Goal: Task Accomplishment & Management: Manage account settings

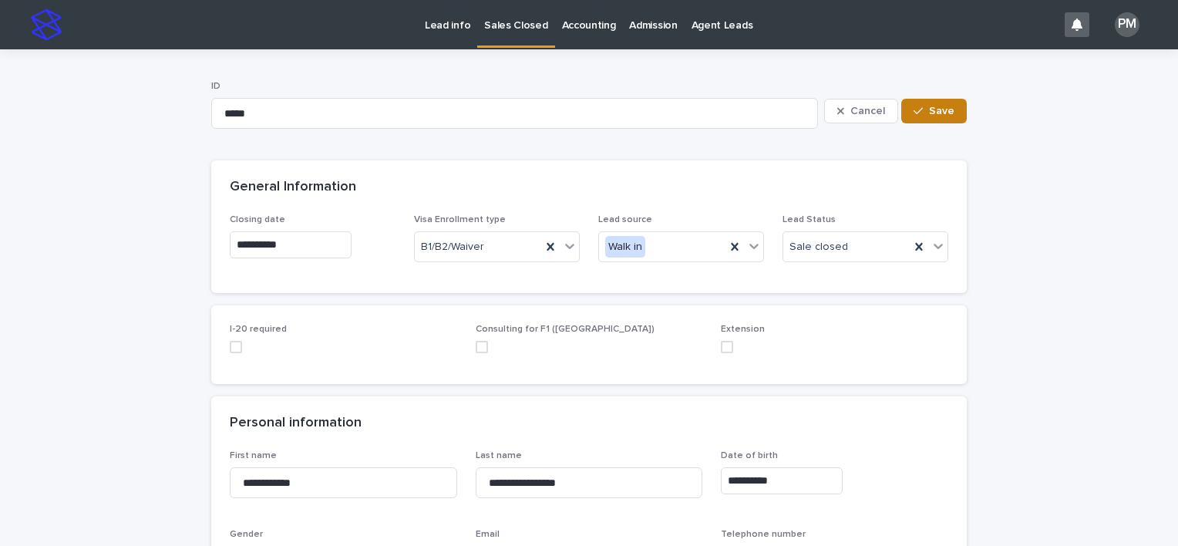
click at [935, 111] on span "Save" at bounding box center [941, 111] width 25 height 11
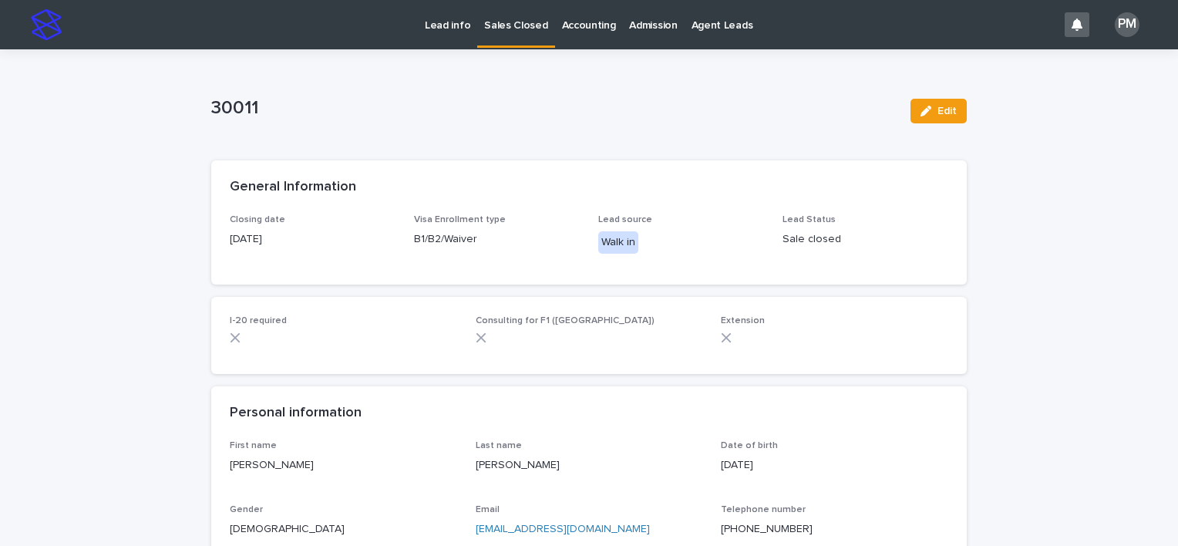
click at [439, 22] on p "Lead info" at bounding box center [447, 16] width 45 height 32
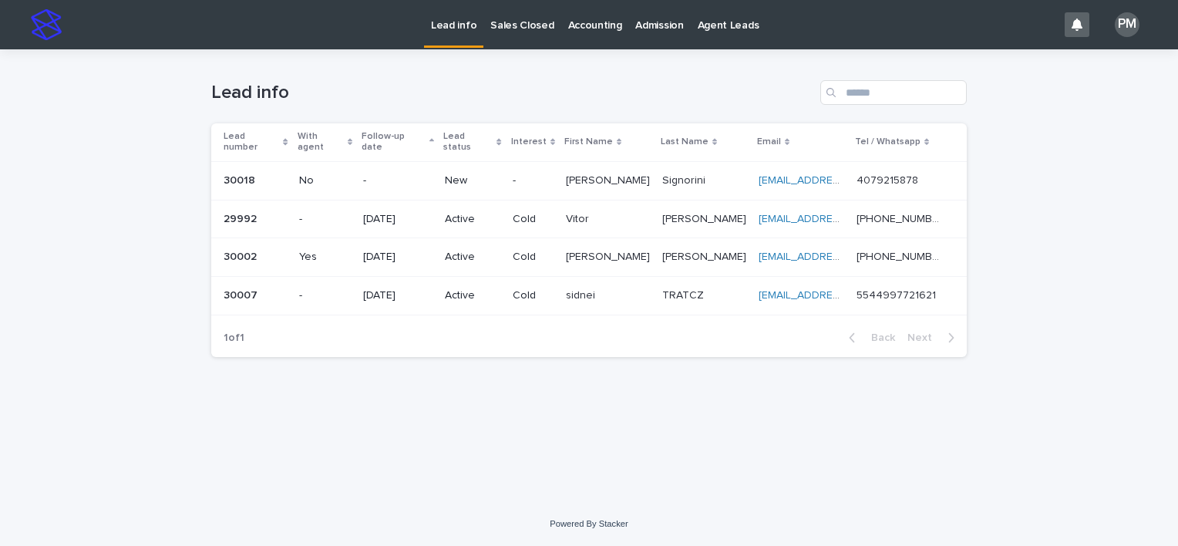
click at [312, 174] on p "No" at bounding box center [325, 180] width 52 height 13
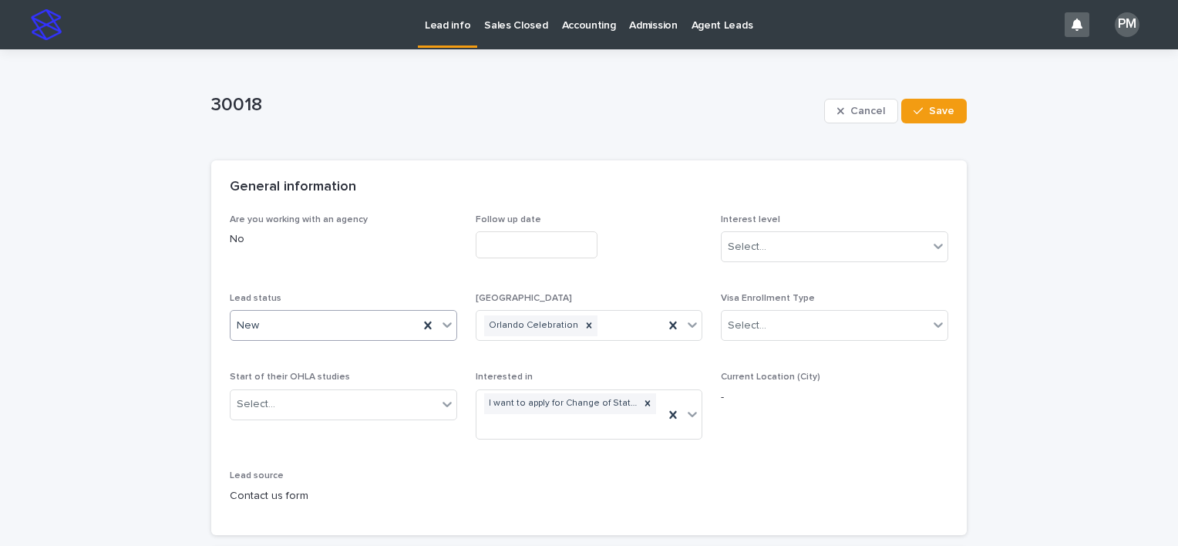
click at [443, 329] on icon at bounding box center [447, 324] width 15 height 15
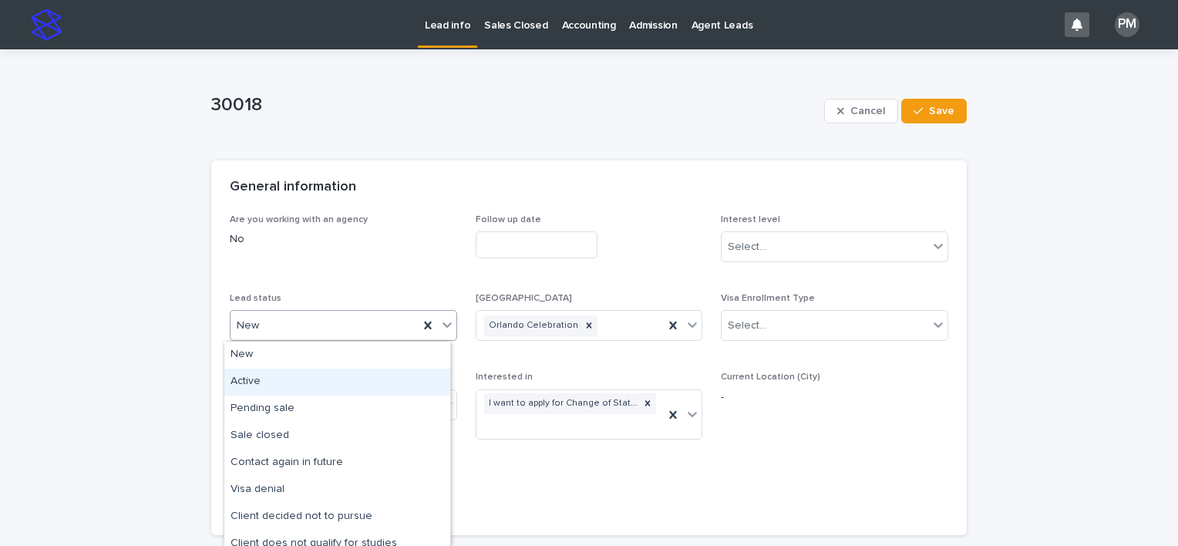
click at [286, 384] on div "Active" at bounding box center [337, 382] width 226 height 27
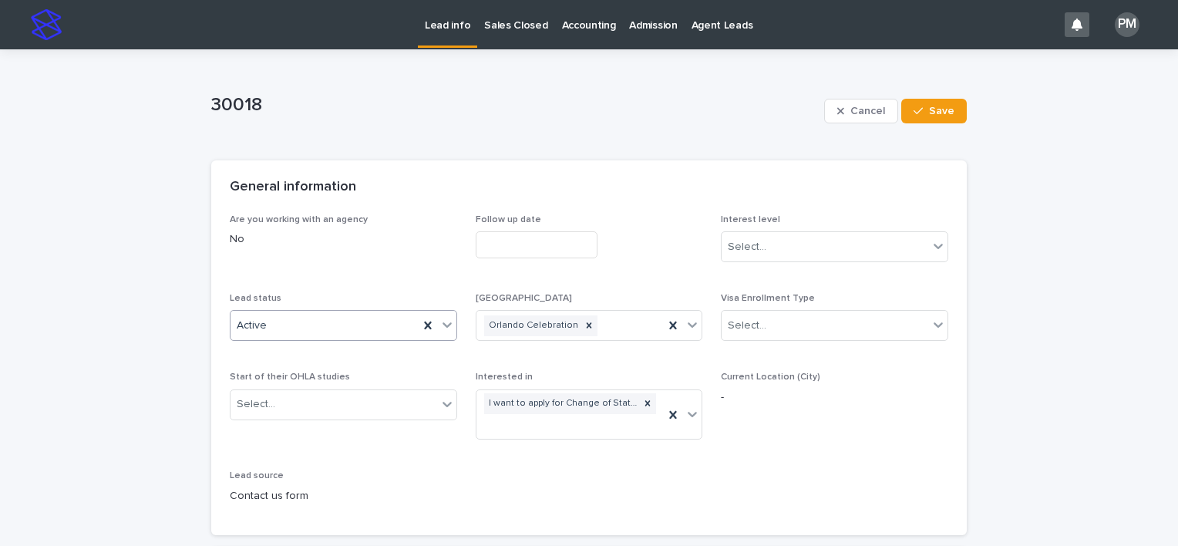
click at [534, 244] on input "text" at bounding box center [537, 244] width 122 height 27
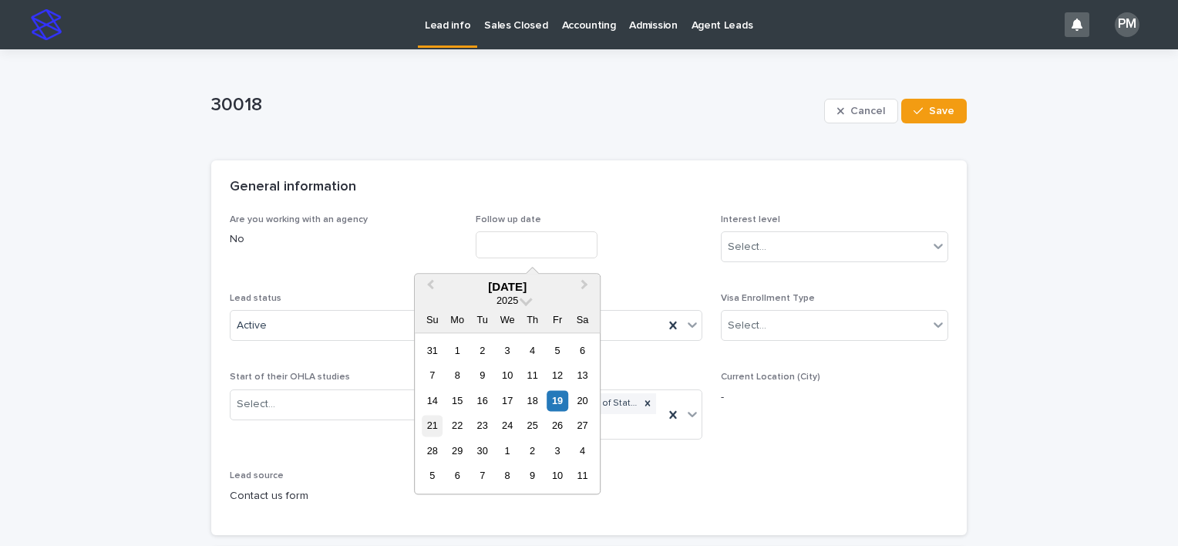
click at [433, 429] on div "21" at bounding box center [432, 426] width 21 height 21
type input "**********"
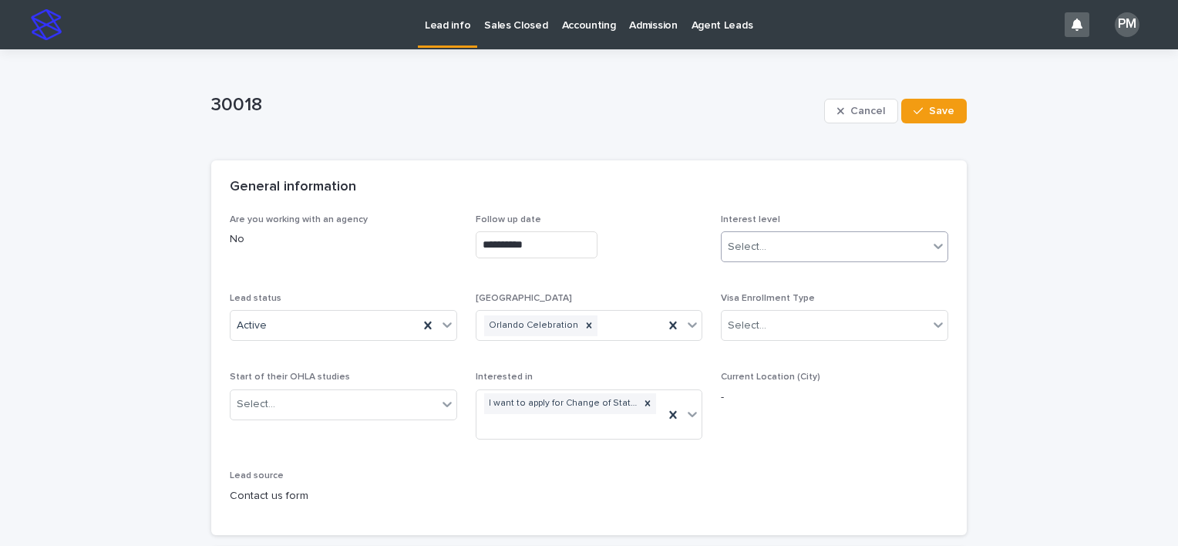
click at [931, 248] on icon at bounding box center [938, 245] width 15 height 15
click at [770, 326] on div "Cold" at bounding box center [829, 330] width 226 height 27
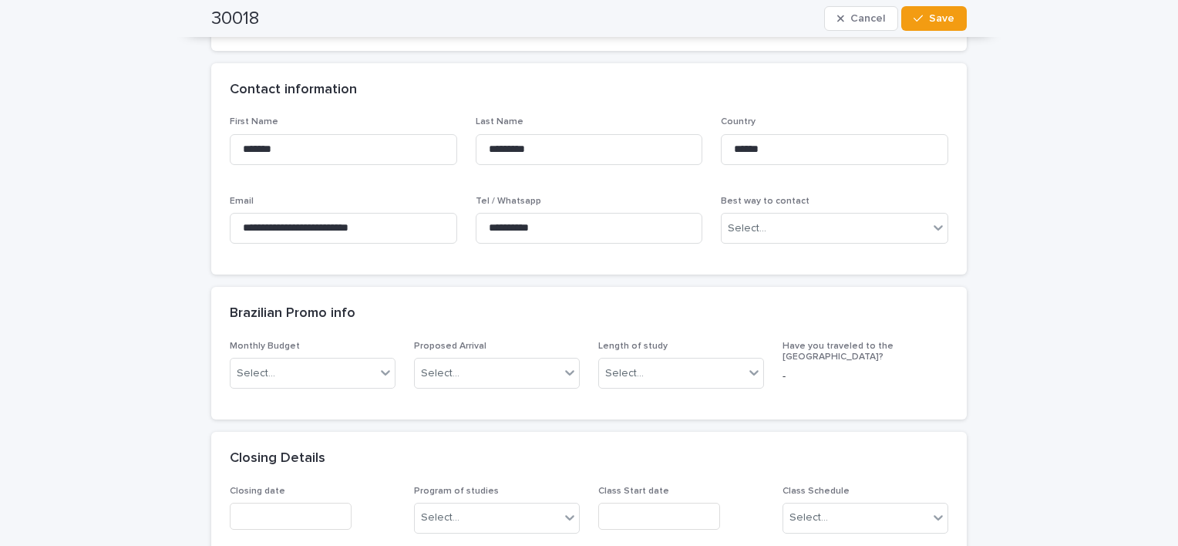
scroll to position [540, 0]
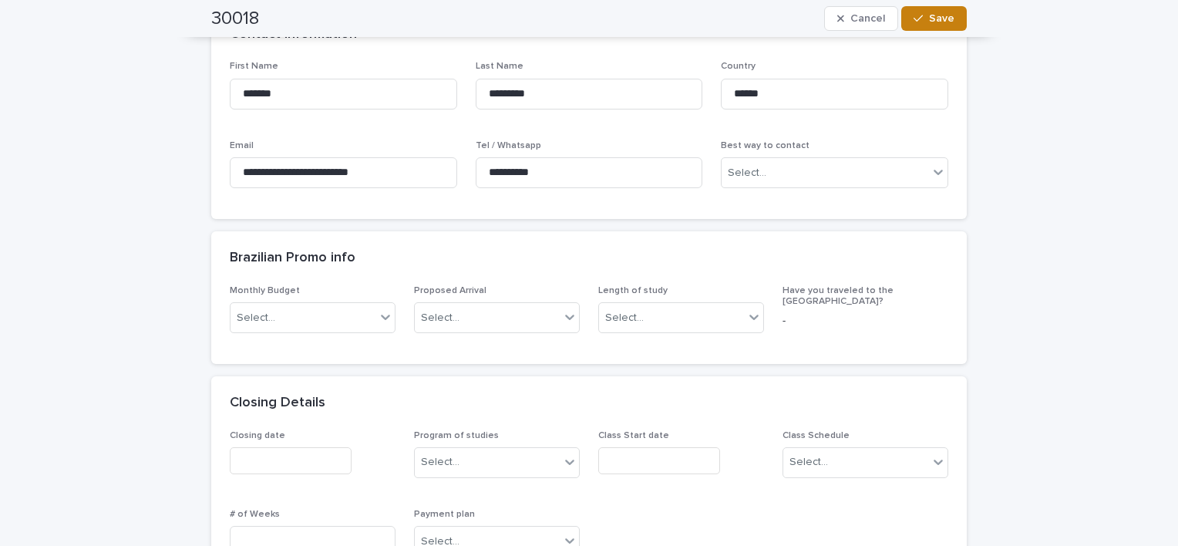
click at [936, 27] on button "Save" at bounding box center [934, 18] width 66 height 25
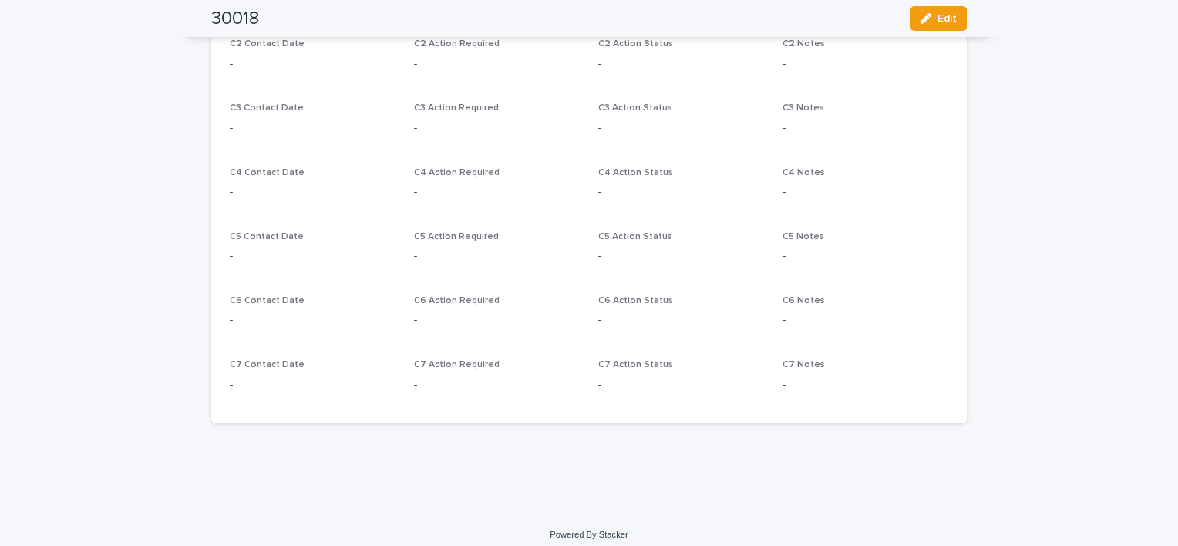
scroll to position [1049, 0]
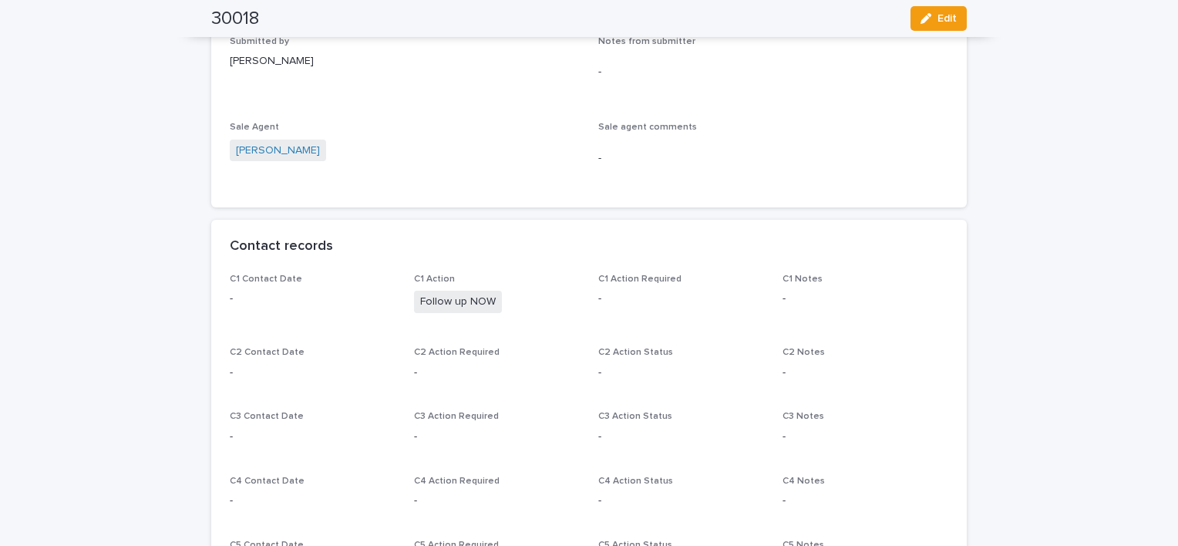
click at [270, 302] on div "C1 Contact Date -" at bounding box center [313, 296] width 166 height 45
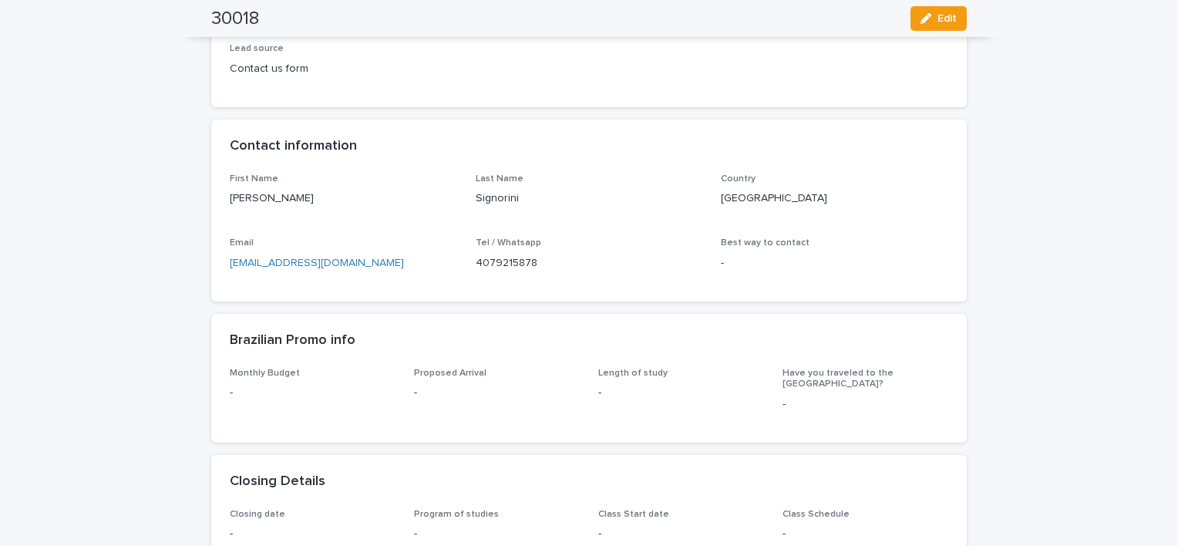
scroll to position [0, 0]
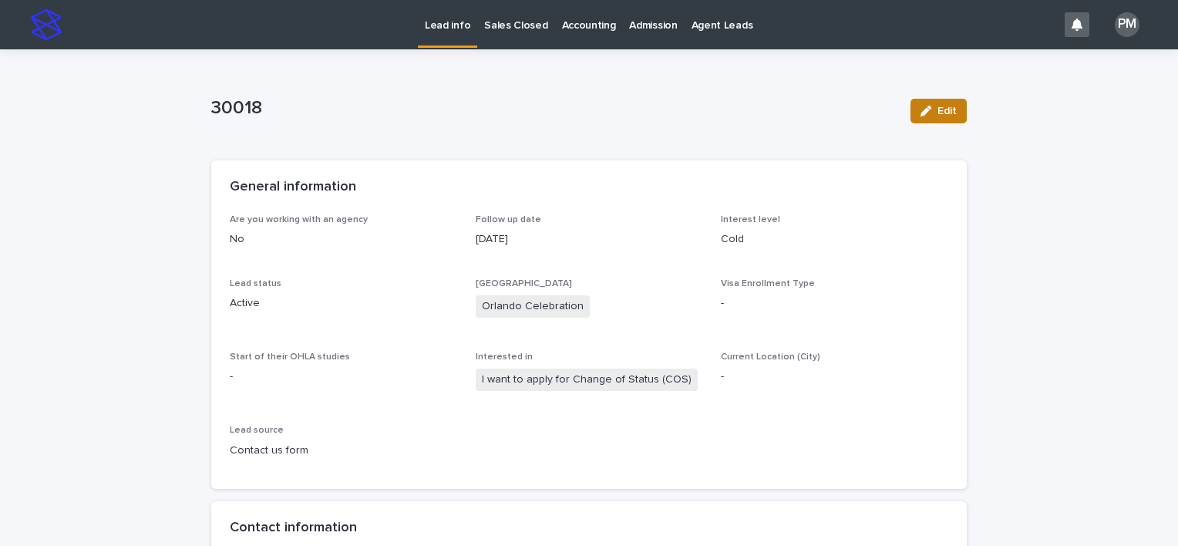
click at [931, 109] on div "button" at bounding box center [929, 111] width 17 height 11
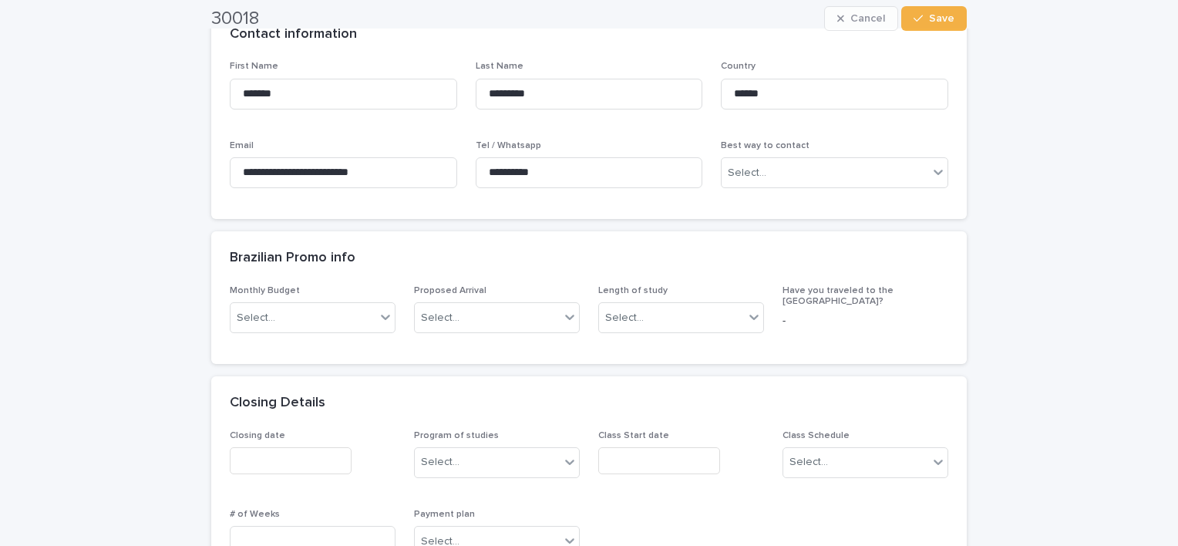
scroll to position [1157, 0]
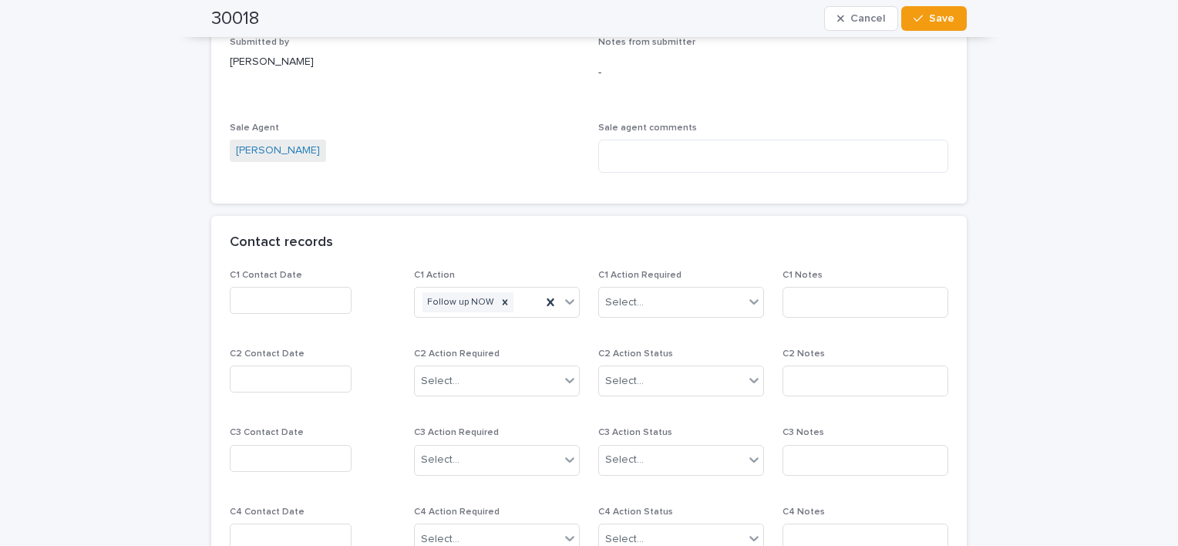
click at [305, 292] on input "text" at bounding box center [291, 300] width 122 height 27
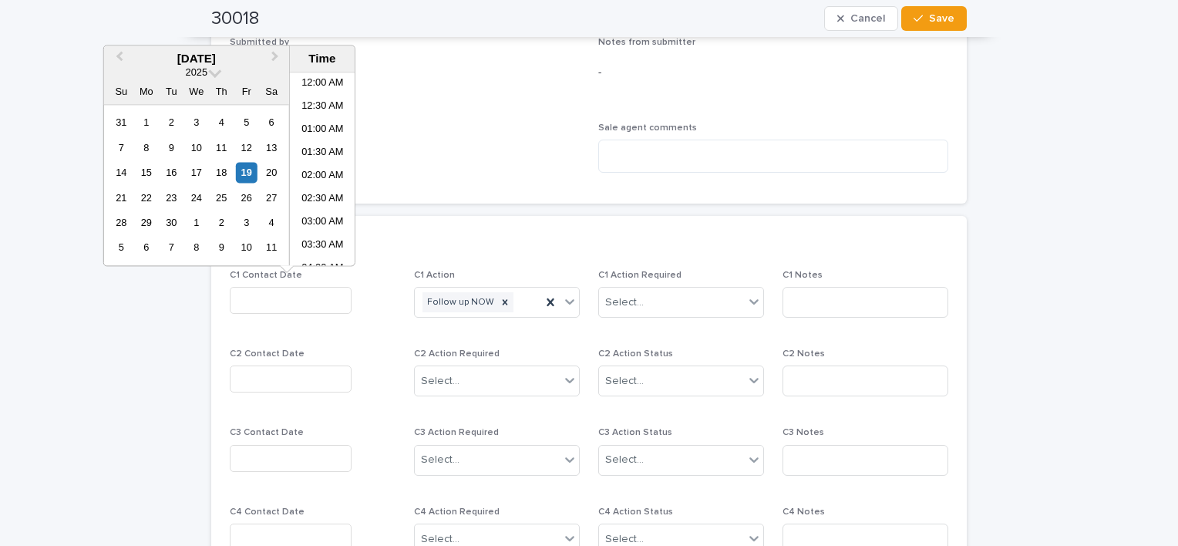
scroll to position [493, 0]
click at [245, 172] on div "19" at bounding box center [246, 172] width 21 height 21
type input "**********"
click at [564, 295] on icon at bounding box center [569, 301] width 15 height 15
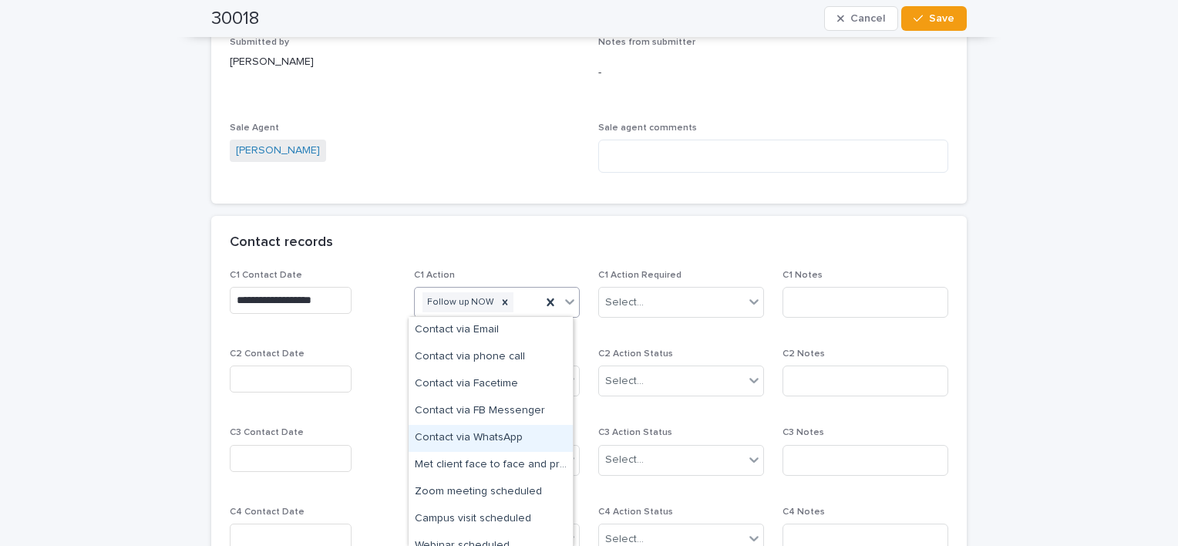
drag, startPoint x: 497, startPoint y: 421, endPoint x: 497, endPoint y: 437, distance: 16.2
click at [497, 437] on div "Contact via WhatsApp" at bounding box center [491, 438] width 164 height 27
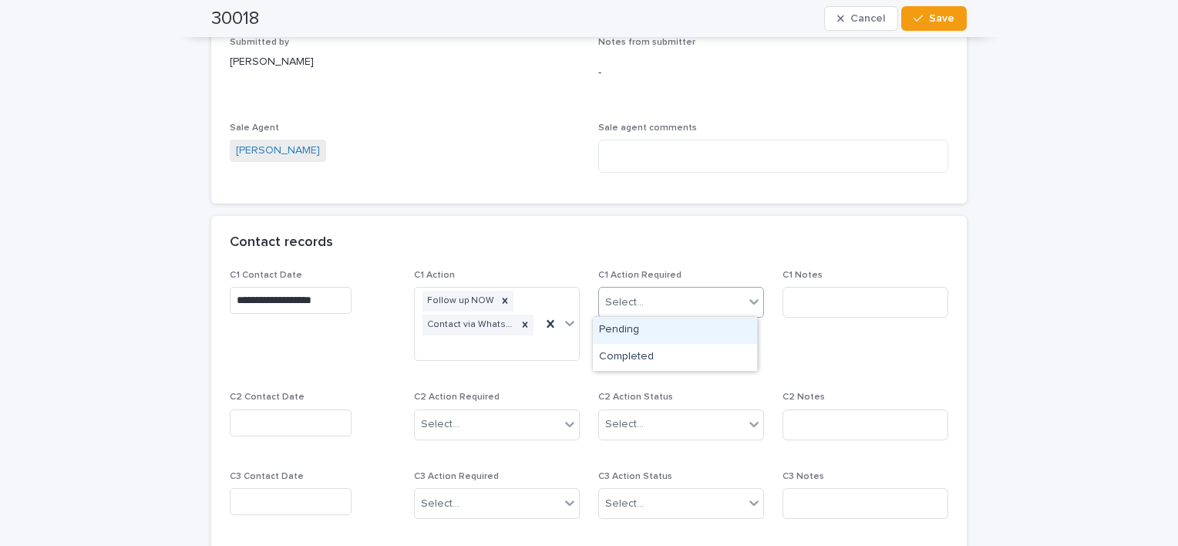
click at [753, 304] on icon at bounding box center [753, 301] width 15 height 15
click at [690, 365] on div "Completed" at bounding box center [675, 357] width 164 height 27
click at [503, 299] on icon at bounding box center [505, 300] width 5 height 5
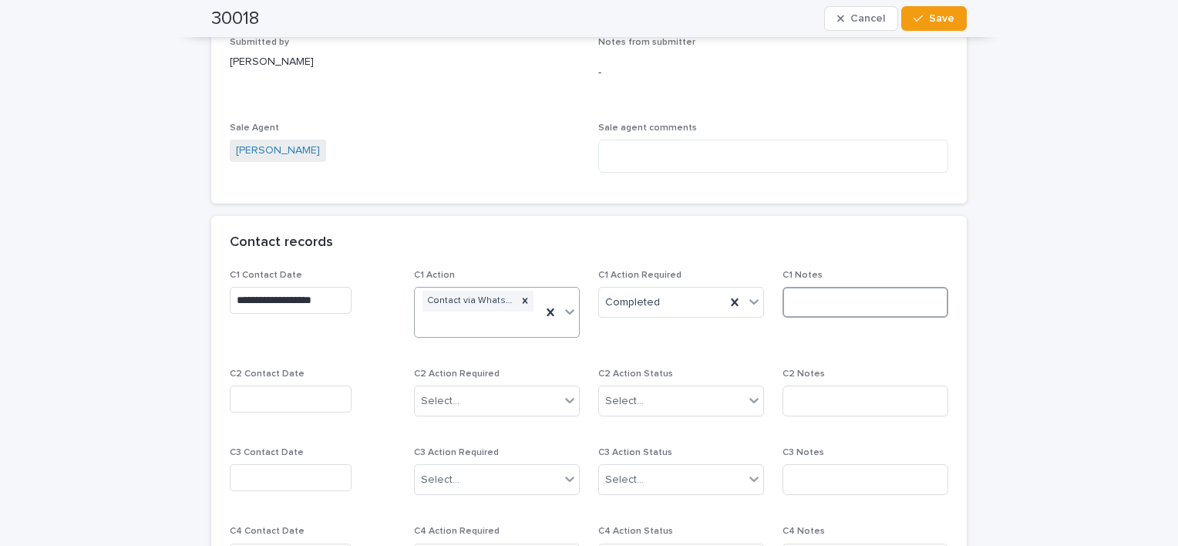
click at [839, 306] on input at bounding box center [866, 302] width 166 height 31
type input "**********"
click at [922, 25] on button "Save" at bounding box center [934, 18] width 66 height 25
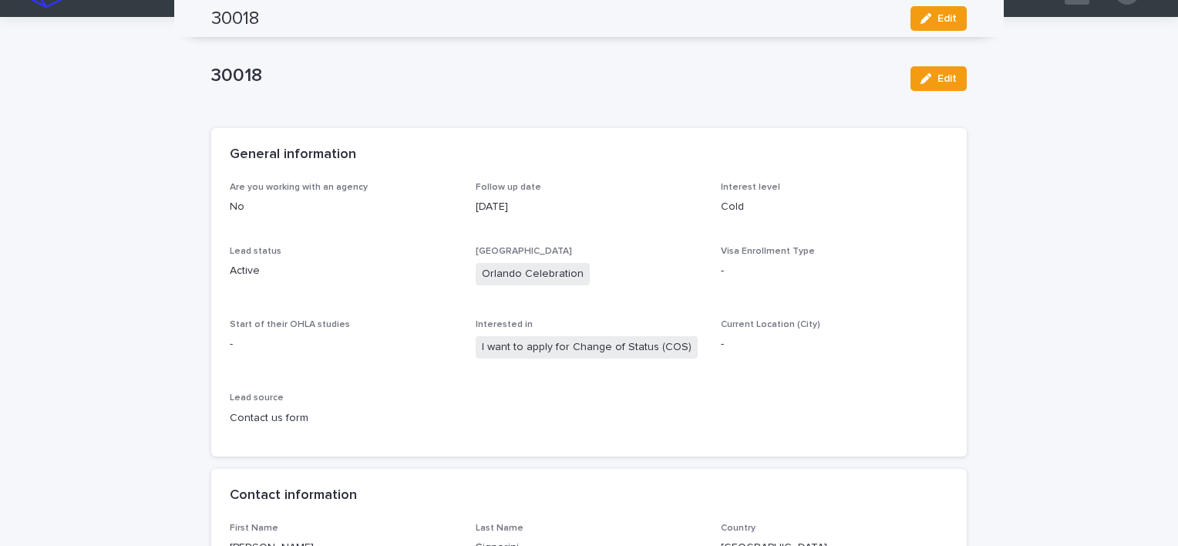
scroll to position [0, 0]
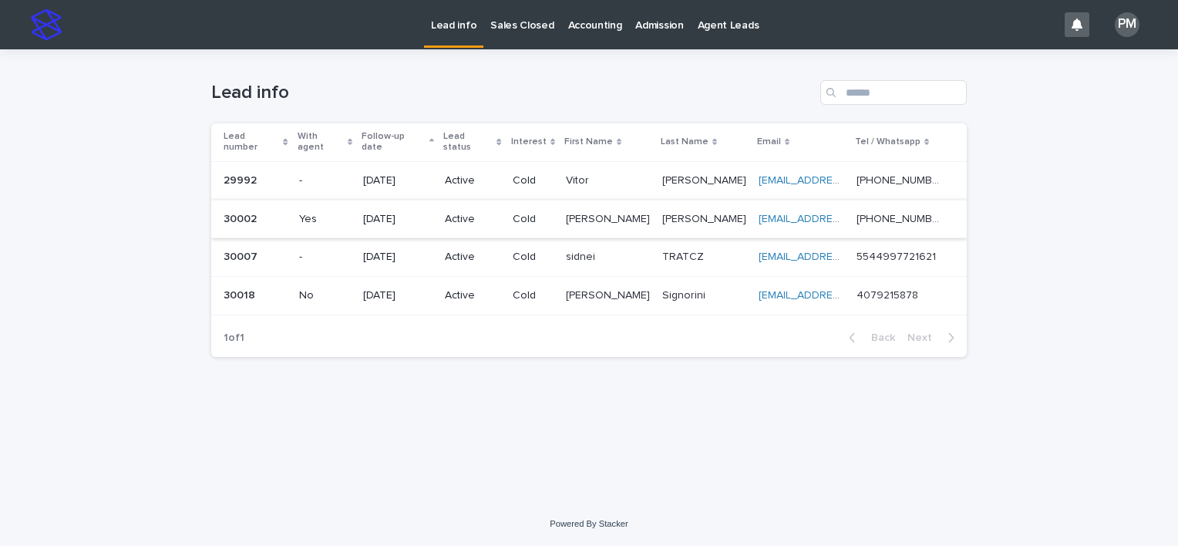
click at [782, 214] on link "[EMAIL_ADDRESS][DOMAIN_NAME]" at bounding box center [846, 219] width 174 height 11
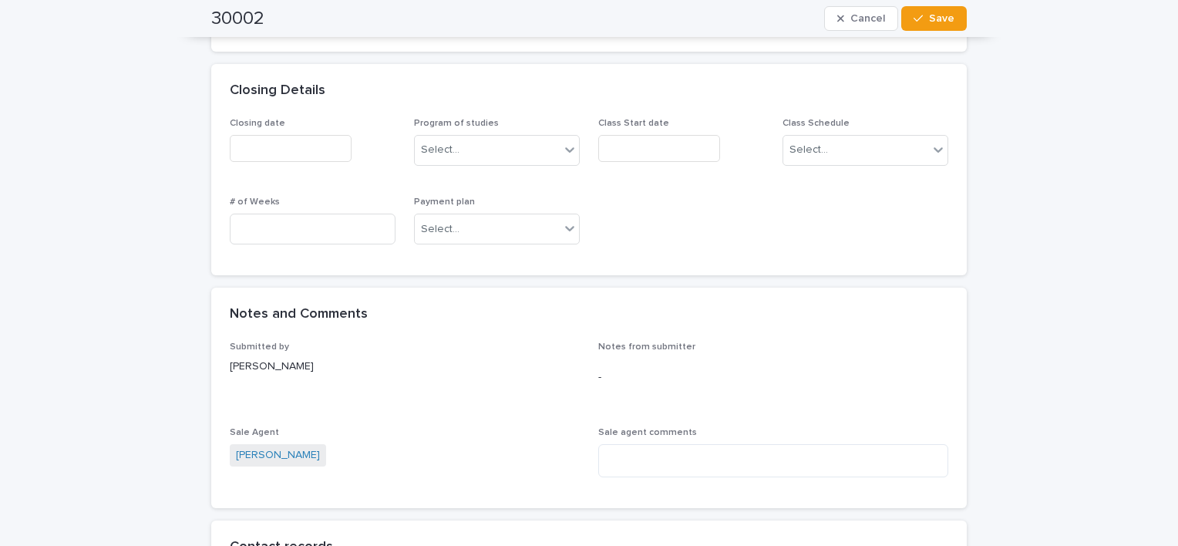
scroll to position [1157, 0]
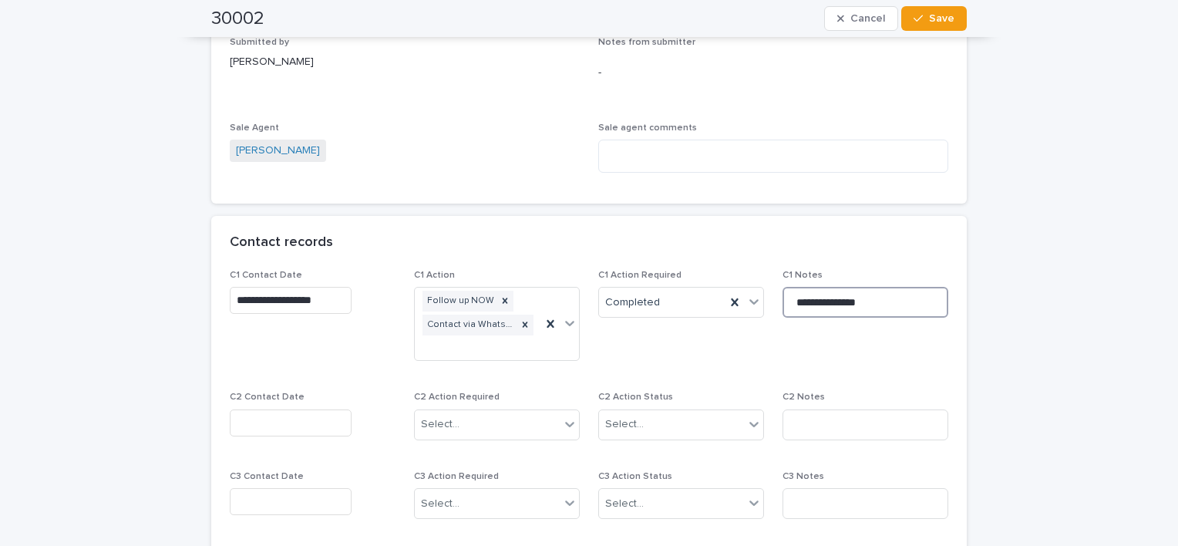
click at [894, 305] on input "**********" at bounding box center [866, 302] width 166 height 31
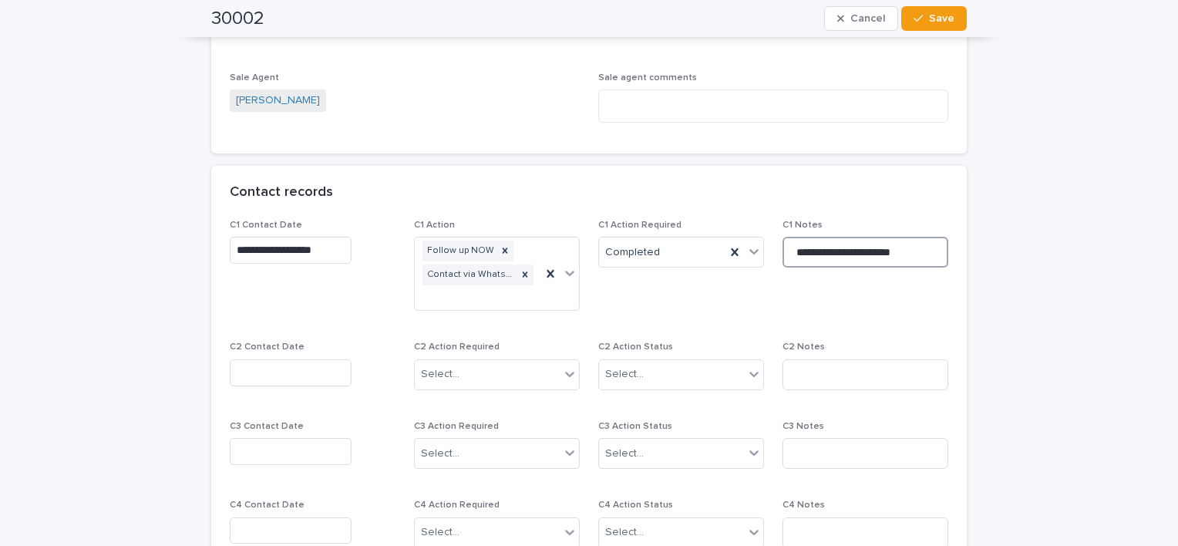
scroll to position [1234, 0]
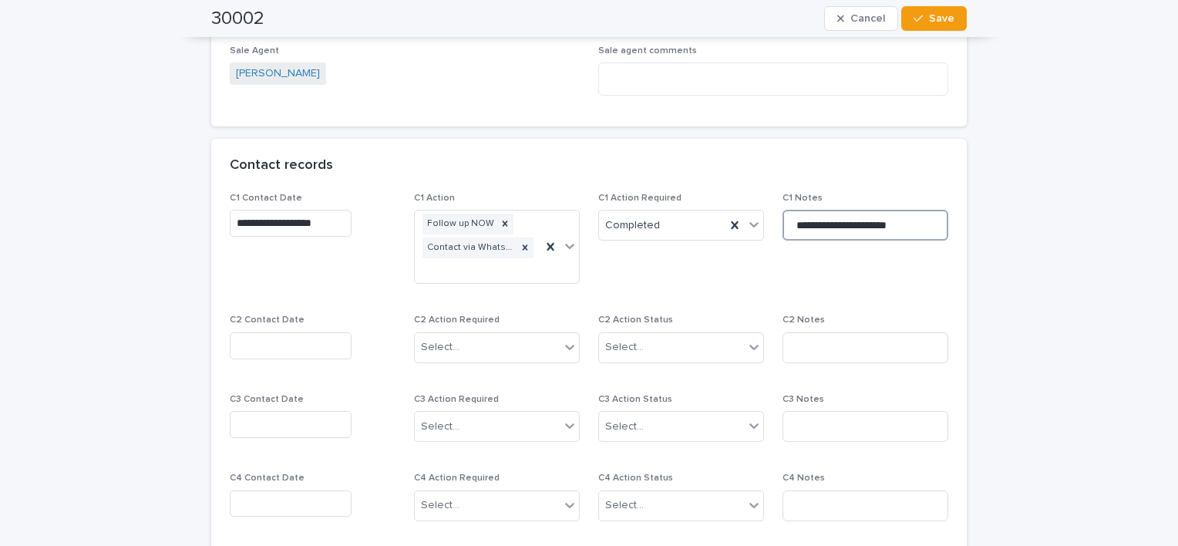
type input "**********"
click at [305, 355] on input "text" at bounding box center [291, 345] width 122 height 27
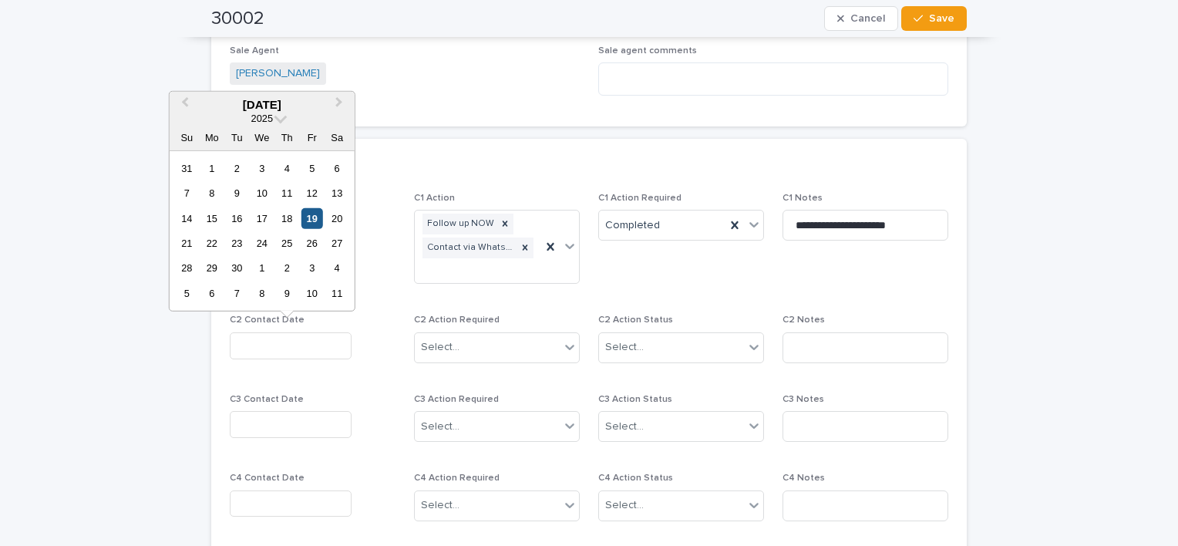
click at [312, 216] on div "19" at bounding box center [311, 217] width 21 height 21
type input "**********"
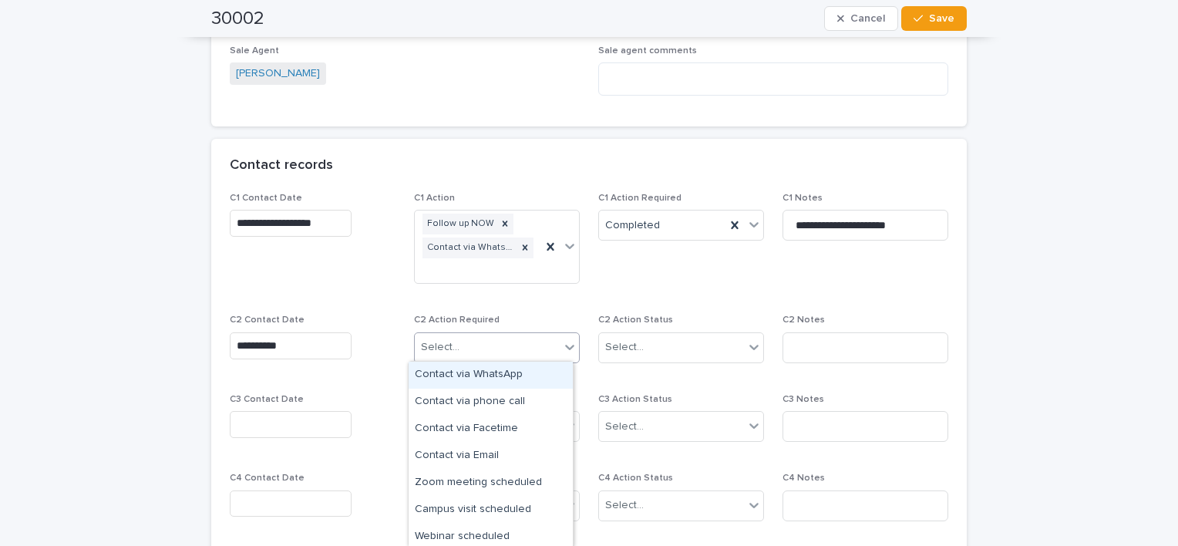
click at [565, 345] on icon at bounding box center [569, 347] width 9 height 5
click at [520, 375] on div "Contact via WhatsApp" at bounding box center [491, 375] width 164 height 27
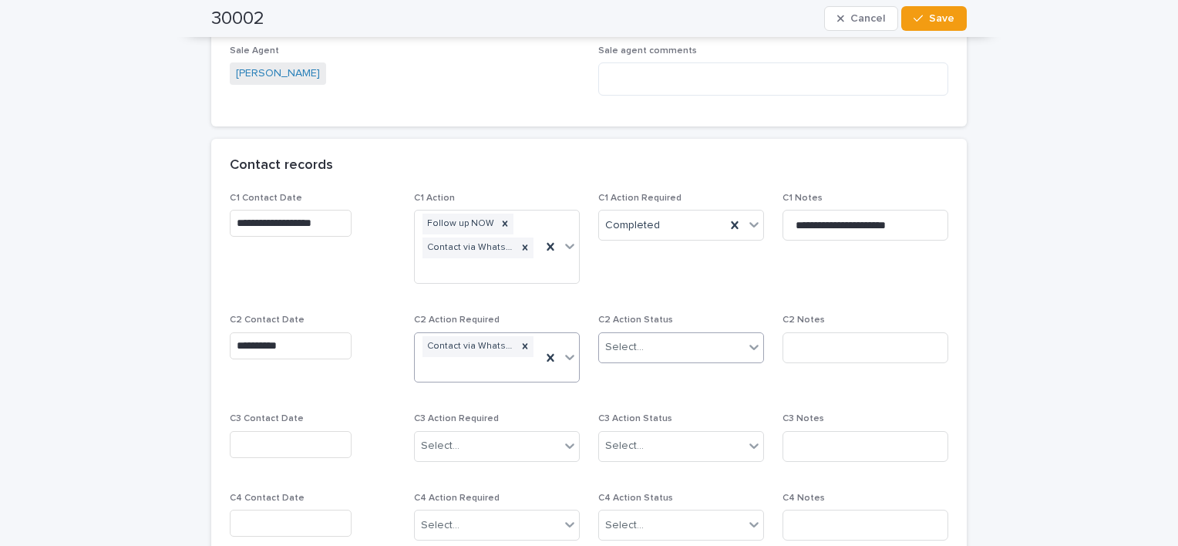
click at [749, 349] on icon at bounding box center [753, 346] width 15 height 15
click at [645, 405] on div "Completed" at bounding box center [675, 402] width 164 height 27
click at [817, 348] on input at bounding box center [866, 347] width 166 height 31
type input "**********"
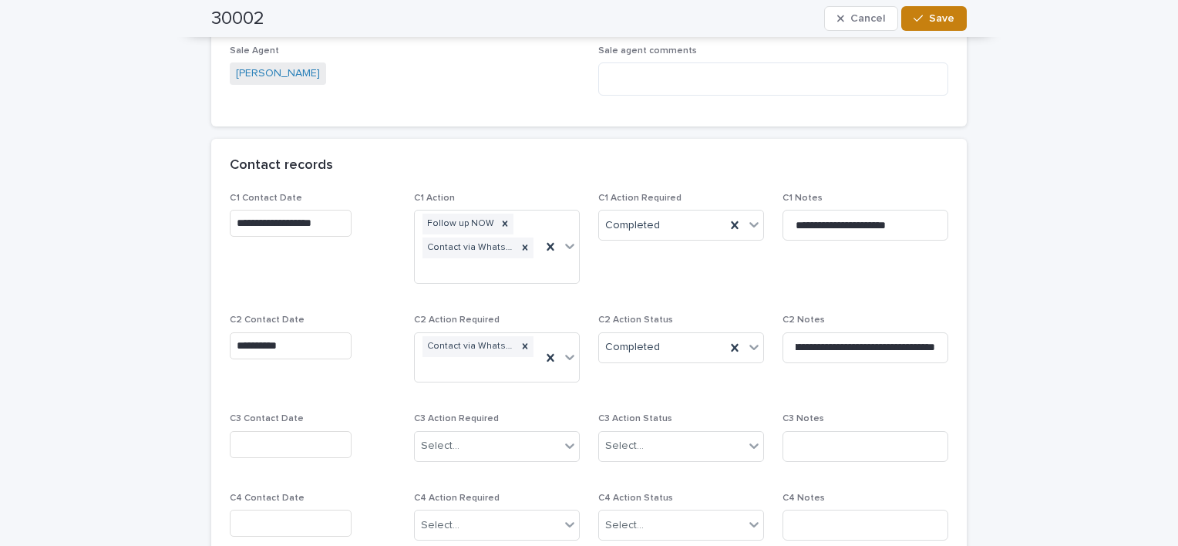
click at [940, 23] on span "Save" at bounding box center [941, 18] width 25 height 11
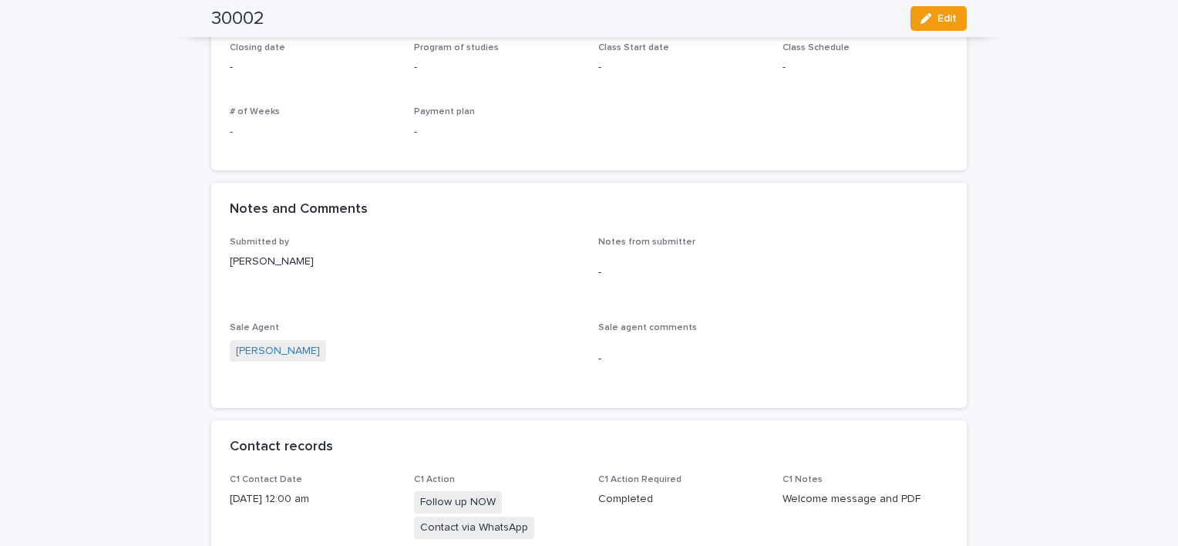
scroll to position [386, 0]
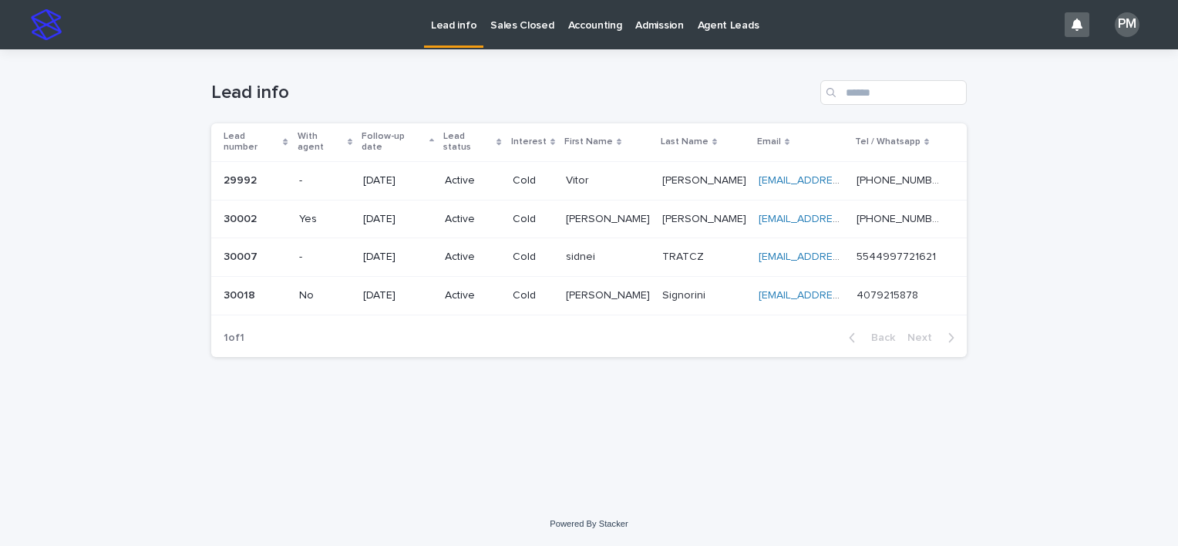
click at [391, 174] on p "[DATE]" at bounding box center [397, 180] width 69 height 13
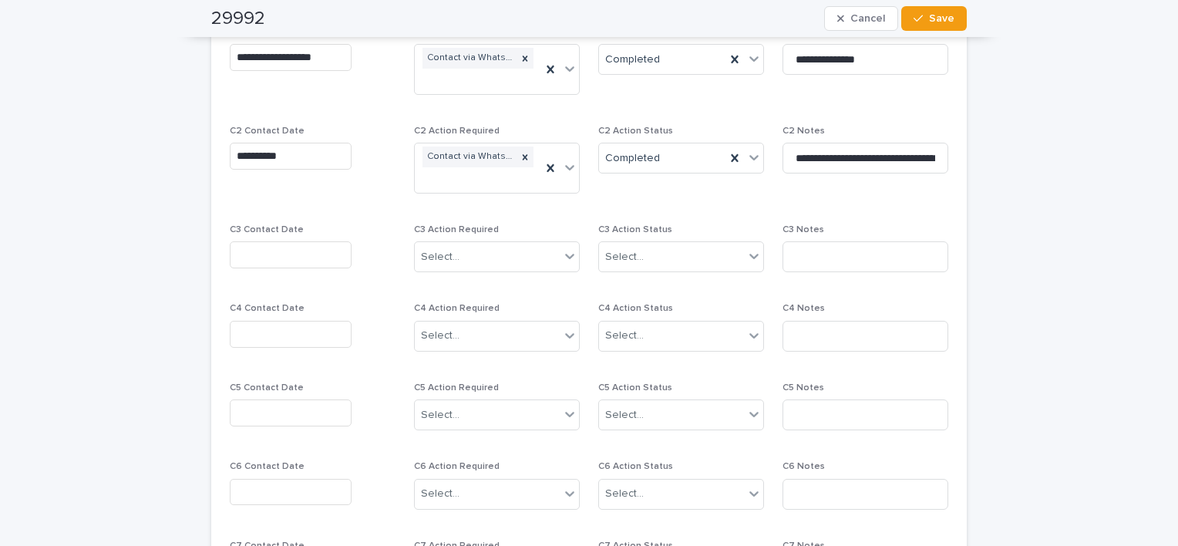
scroll to position [1198, 0]
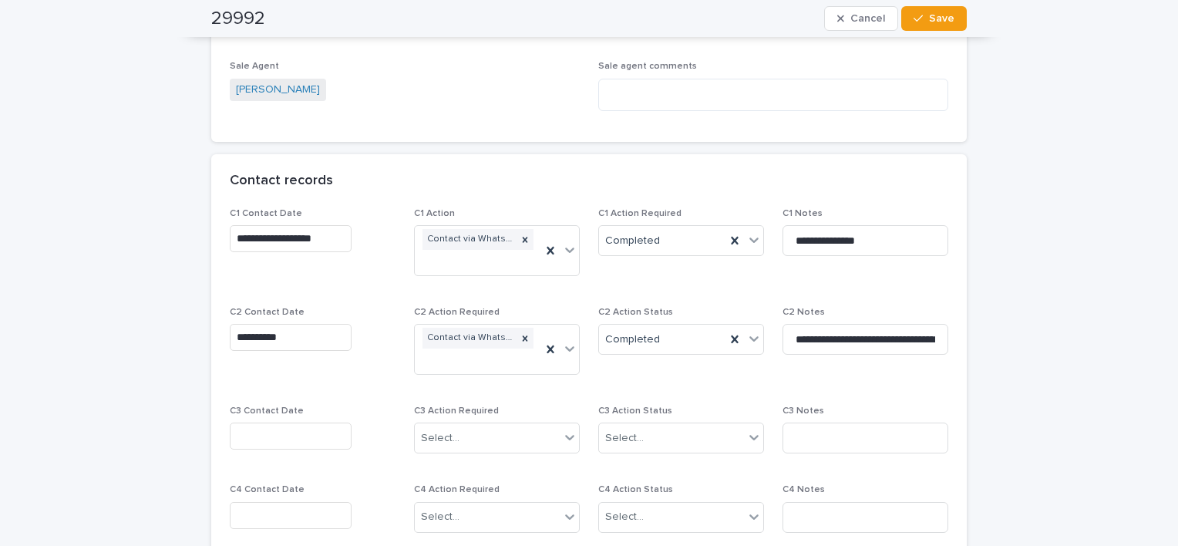
drag, startPoint x: 291, startPoint y: 435, endPoint x: 296, endPoint y: 429, distance: 8.2
click at [293, 432] on input "text" at bounding box center [291, 436] width 122 height 27
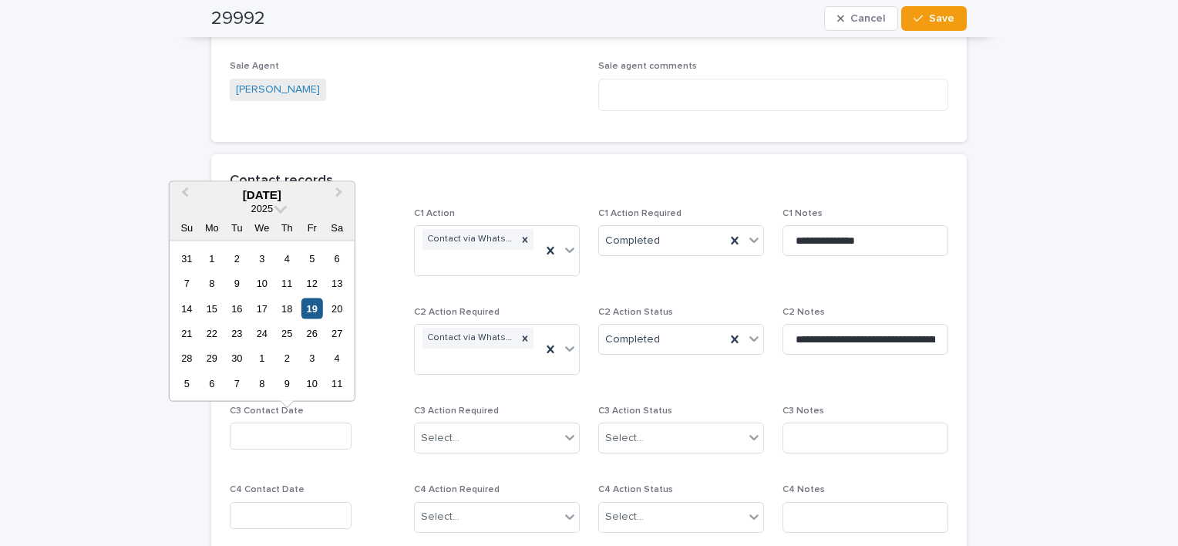
click at [308, 311] on div "19" at bounding box center [311, 308] width 21 height 21
type input "**********"
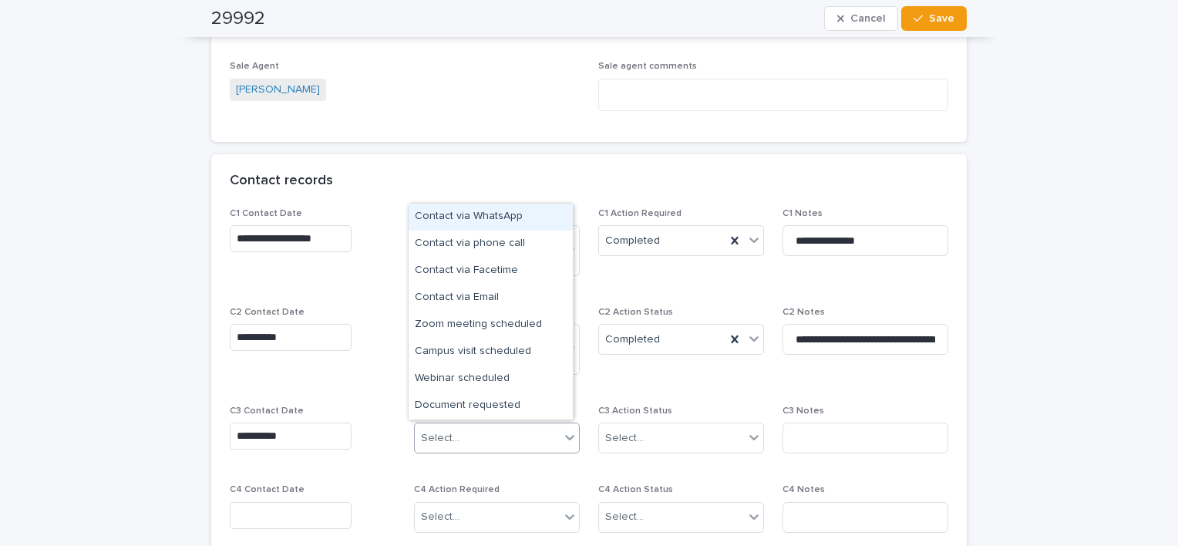
click at [564, 432] on icon at bounding box center [569, 436] width 15 height 15
click at [496, 217] on div "Contact via WhatsApp" at bounding box center [491, 217] width 164 height 27
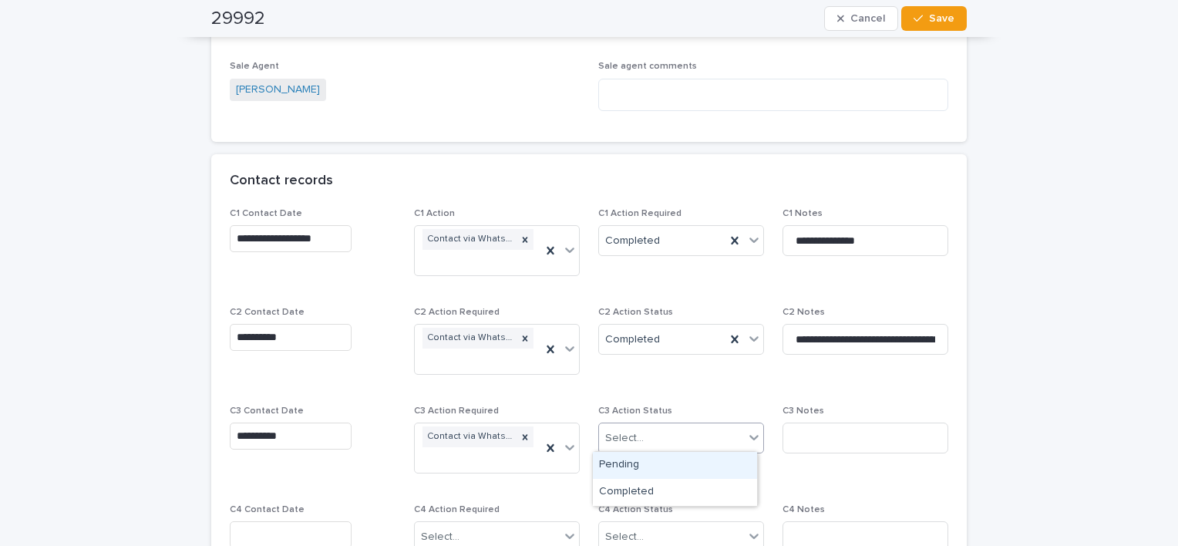
click at [749, 426] on div at bounding box center [754, 437] width 19 height 28
click at [668, 490] on div "Completed" at bounding box center [675, 492] width 164 height 27
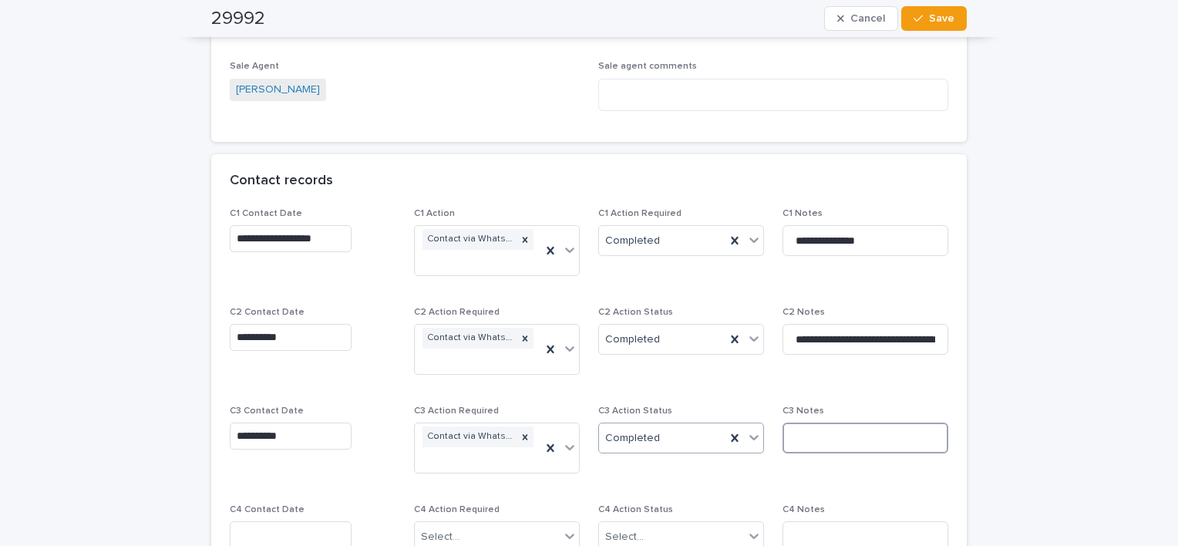
click at [820, 443] on input at bounding box center [866, 438] width 166 height 31
type input "**********"
click at [929, 21] on span "Save" at bounding box center [941, 18] width 25 height 11
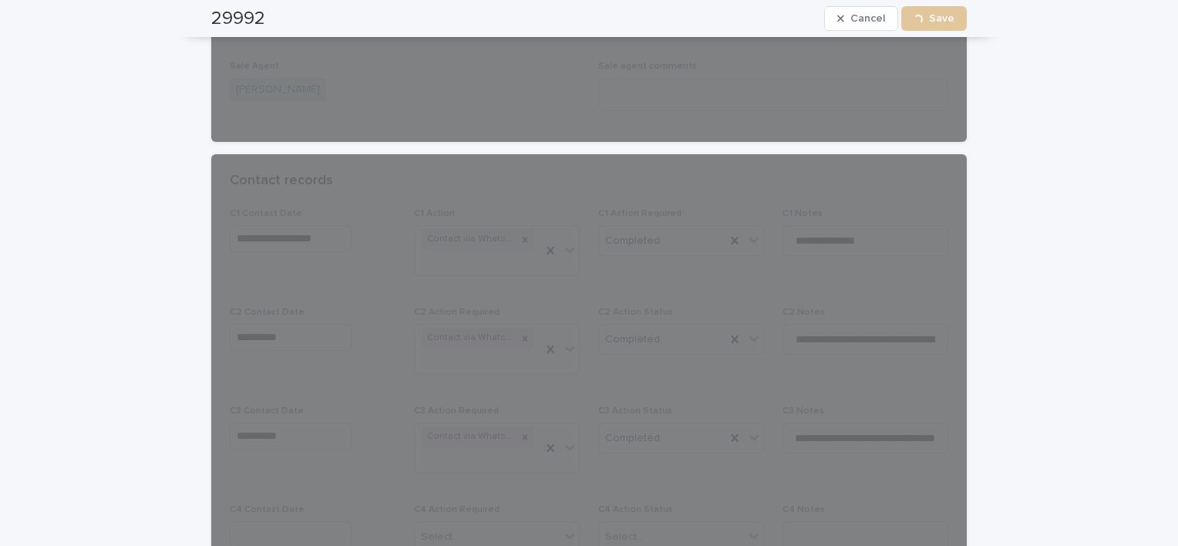
scroll to position [0, 0]
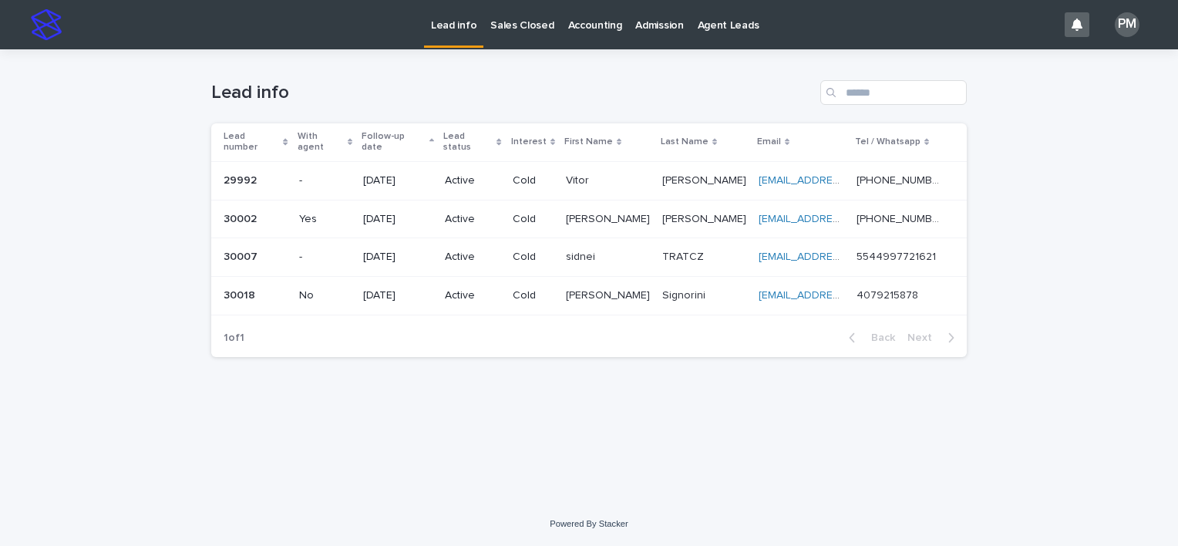
click at [395, 252] on div "[DATE]" at bounding box center [397, 256] width 69 height 25
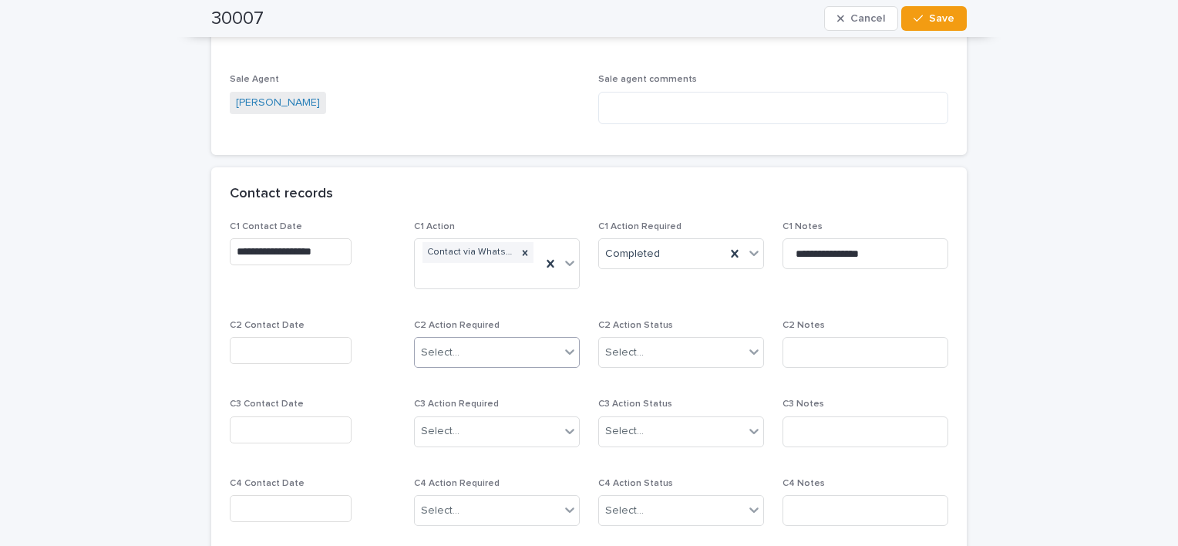
scroll to position [1234, 0]
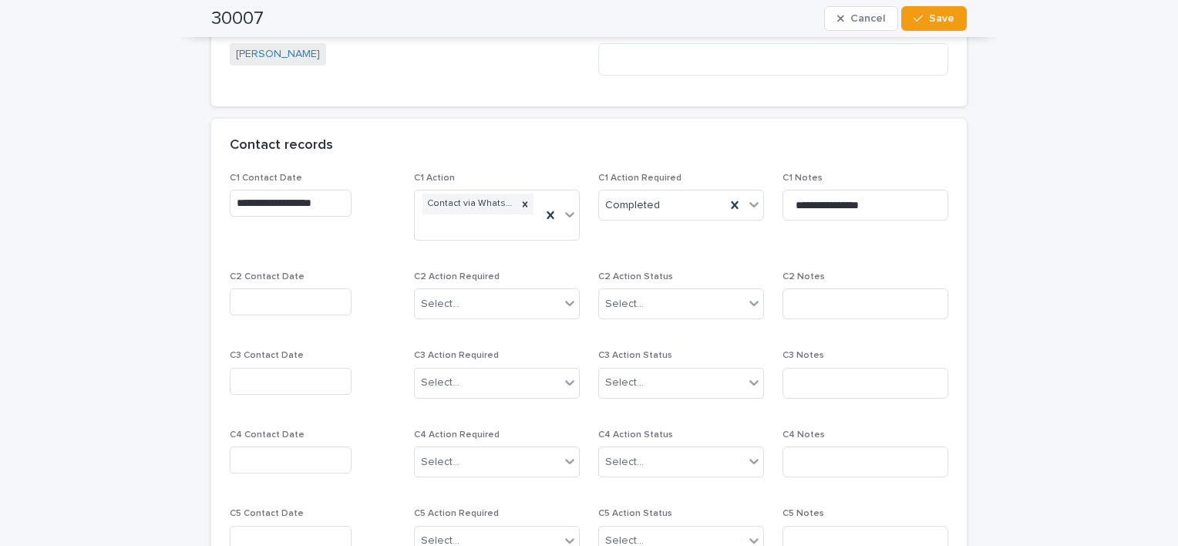
click at [293, 304] on input "text" at bounding box center [291, 301] width 122 height 27
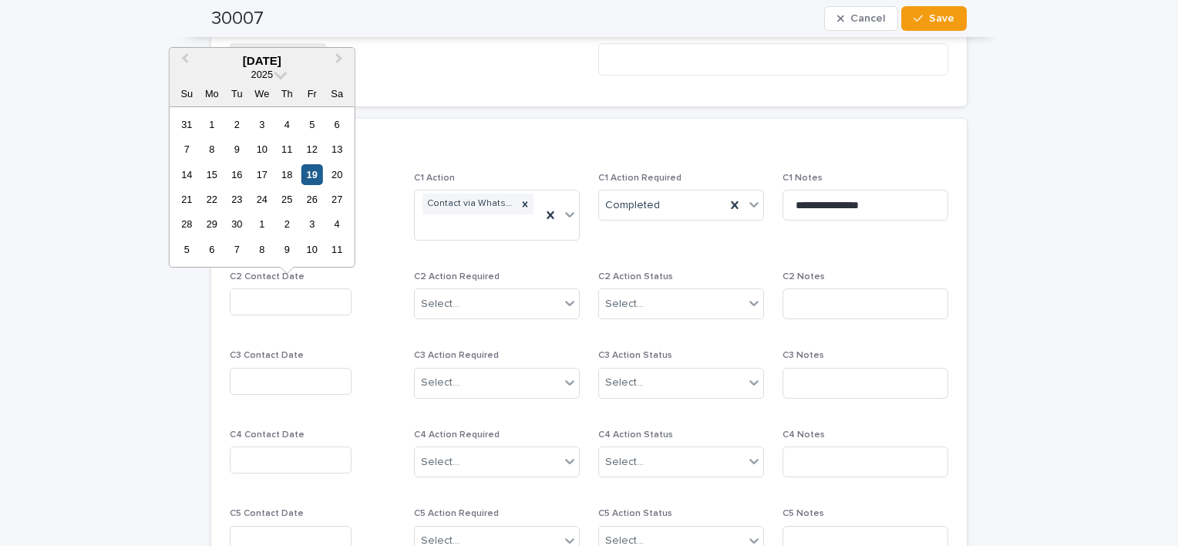
click at [315, 177] on div "19" at bounding box center [311, 174] width 21 height 21
type input "**********"
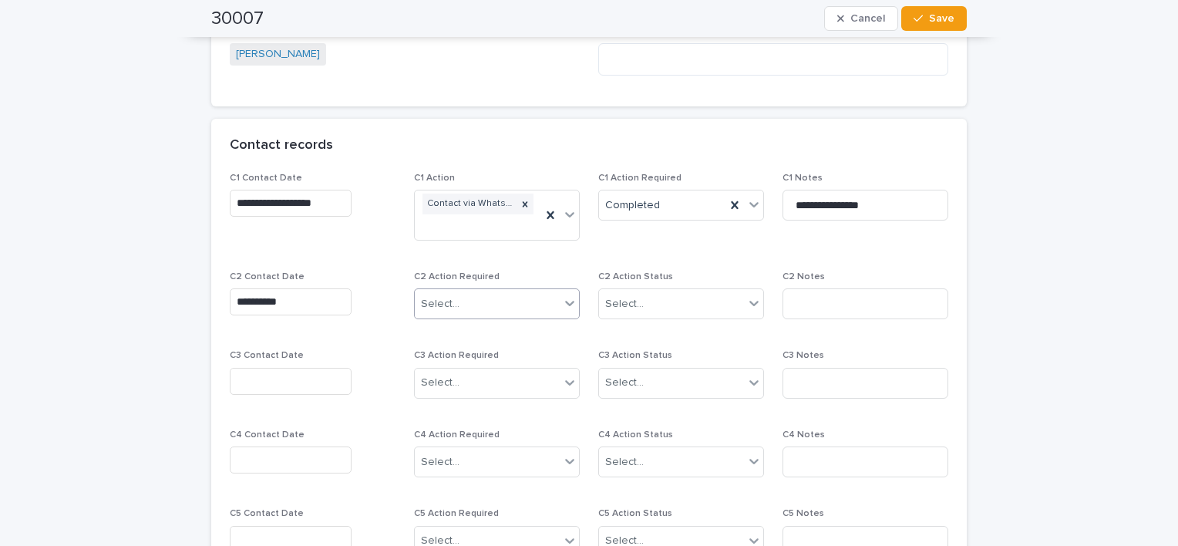
click at [565, 302] on icon at bounding box center [569, 303] width 9 height 5
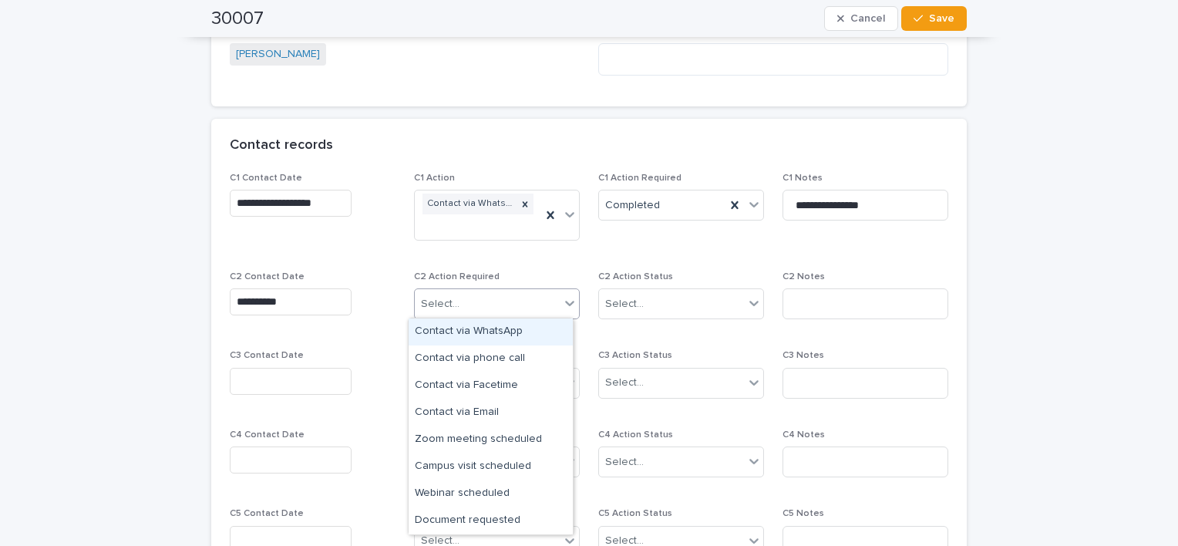
click at [511, 335] on div "Contact via WhatsApp" at bounding box center [491, 331] width 164 height 27
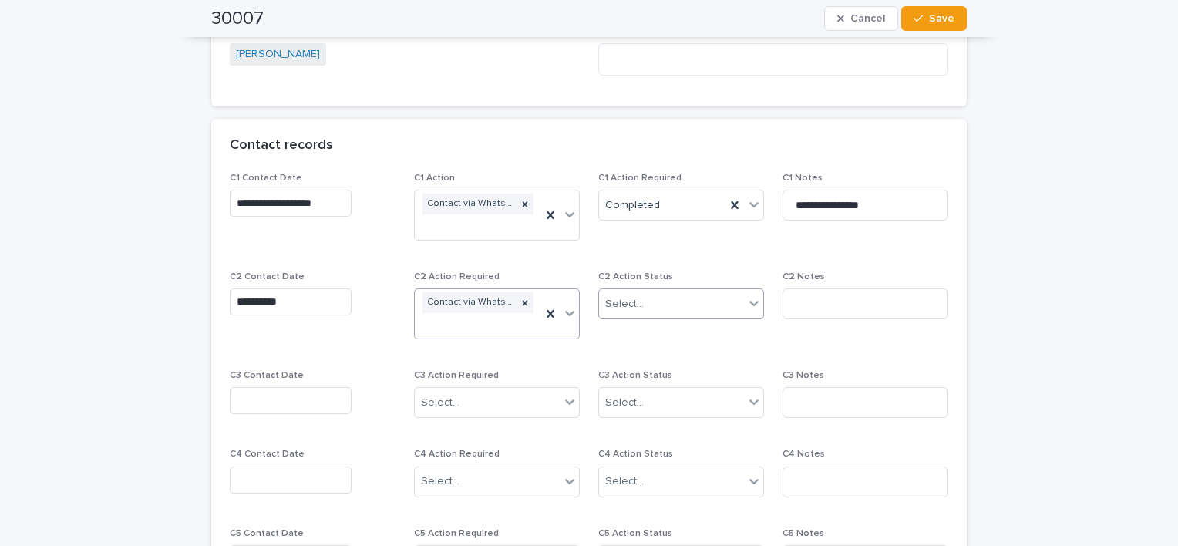
click at [744, 304] on div at bounding box center [753, 303] width 19 height 29
click at [653, 356] on div "Completed" at bounding box center [675, 358] width 164 height 27
click at [831, 308] on input at bounding box center [866, 303] width 166 height 31
type input "**********"
click at [931, 19] on span "Save" at bounding box center [941, 18] width 25 height 11
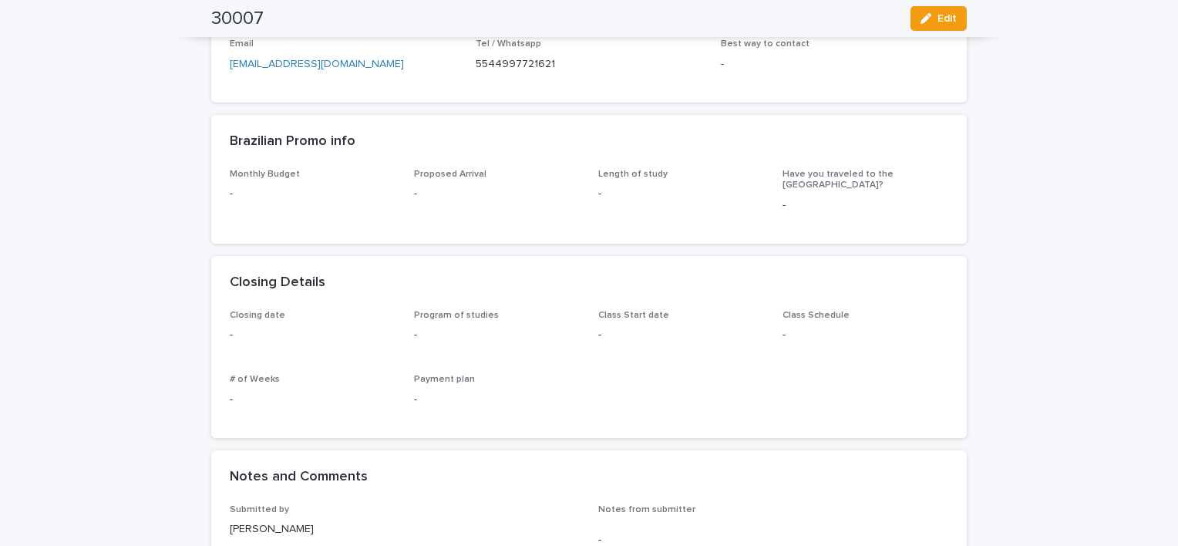
scroll to position [308, 0]
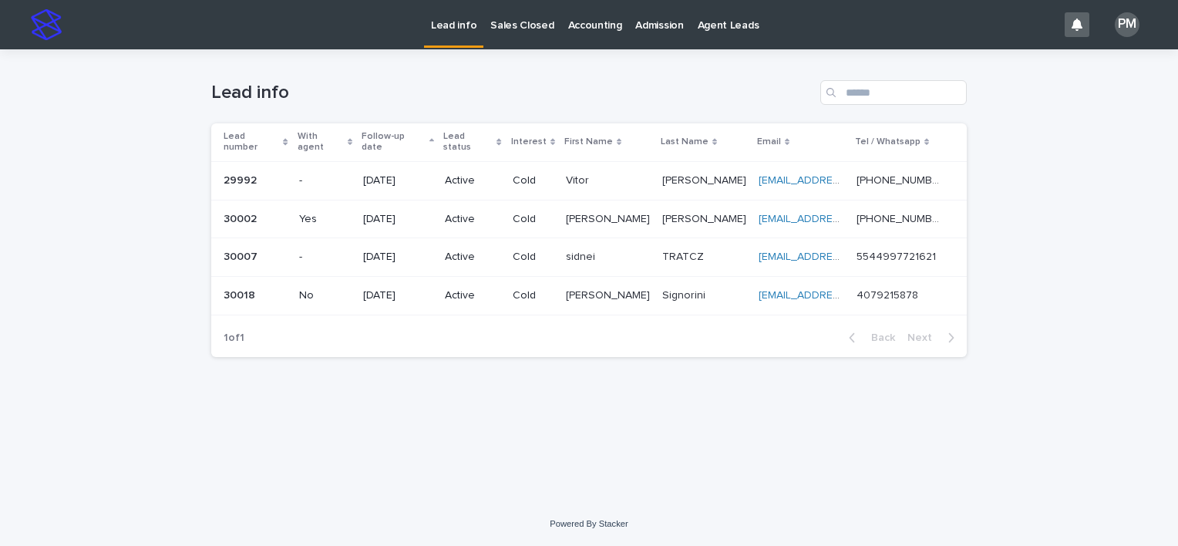
click at [328, 213] on p "Yes" at bounding box center [325, 219] width 52 height 13
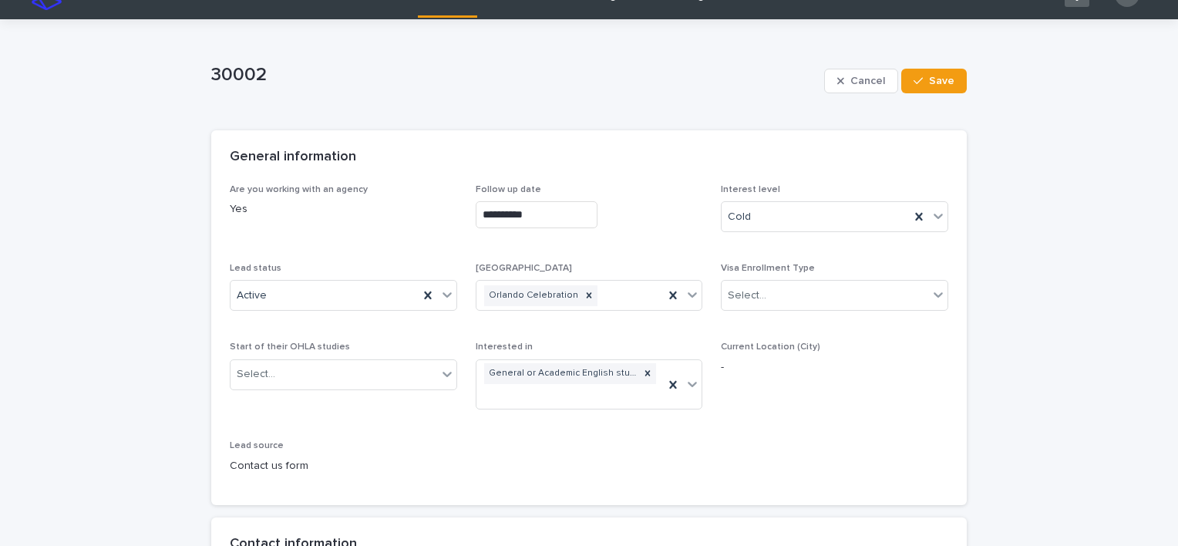
scroll to position [77, 0]
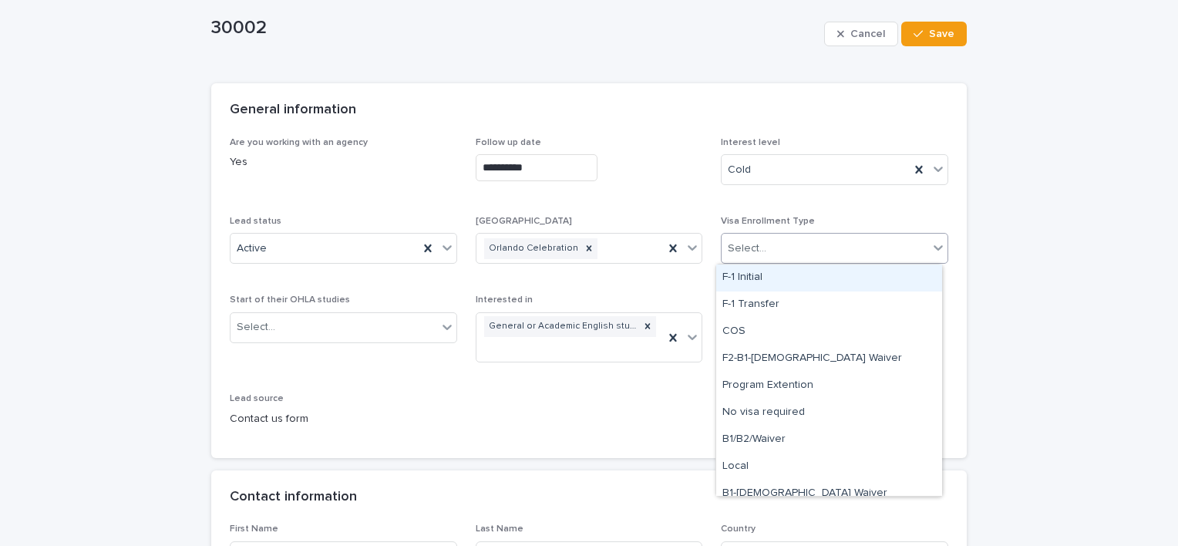
click at [934, 246] on icon at bounding box center [938, 247] width 15 height 15
click at [773, 275] on div "F-1 Initial" at bounding box center [829, 277] width 226 height 27
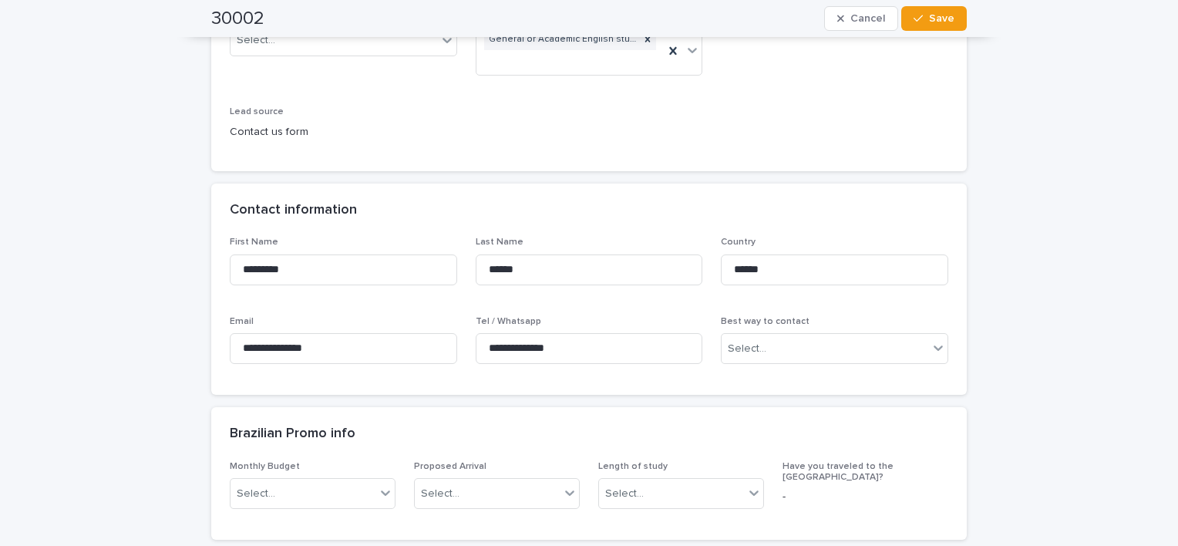
scroll to position [386, 0]
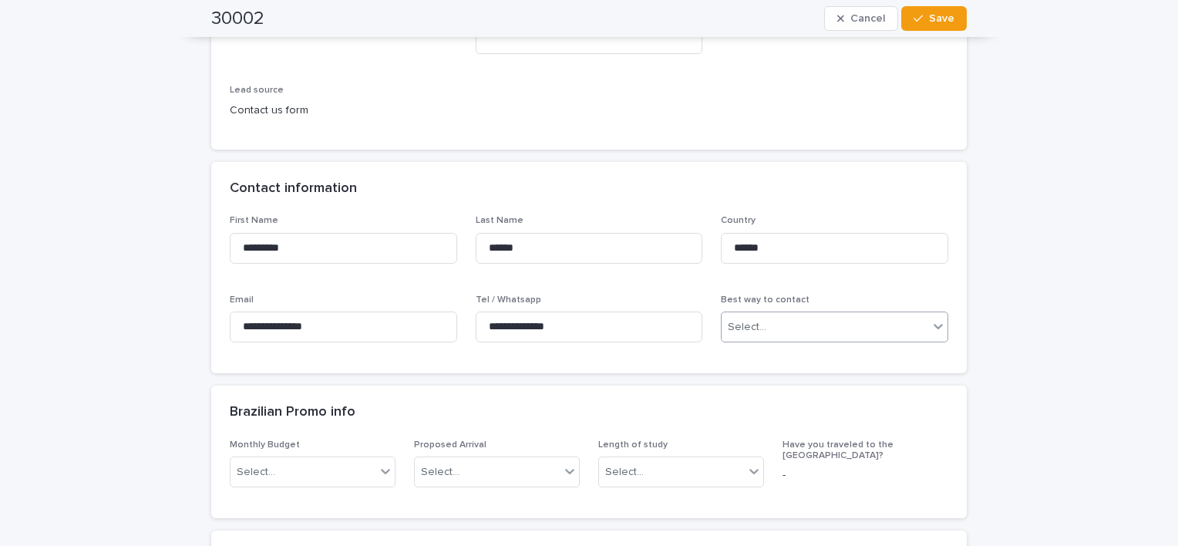
click at [936, 327] on icon at bounding box center [938, 325] width 15 height 15
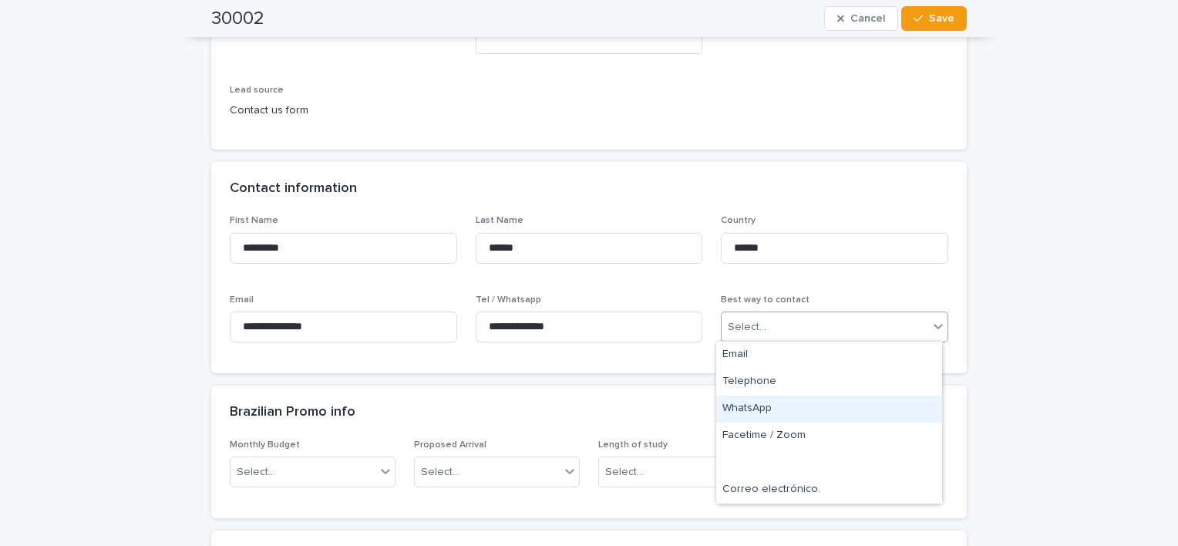
click at [811, 410] on div "WhatsApp" at bounding box center [829, 409] width 226 height 27
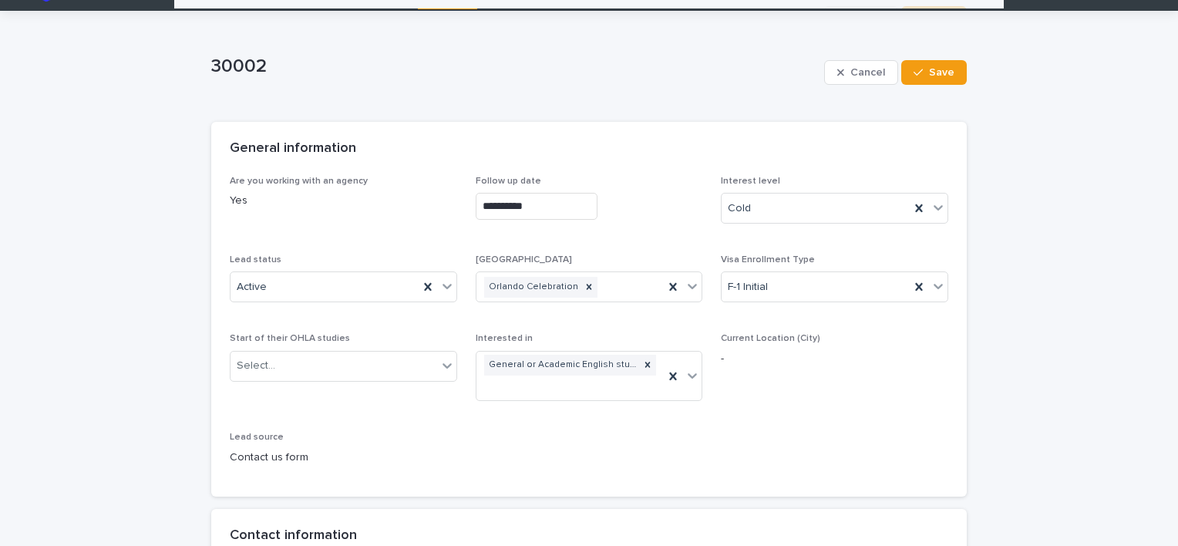
scroll to position [0, 0]
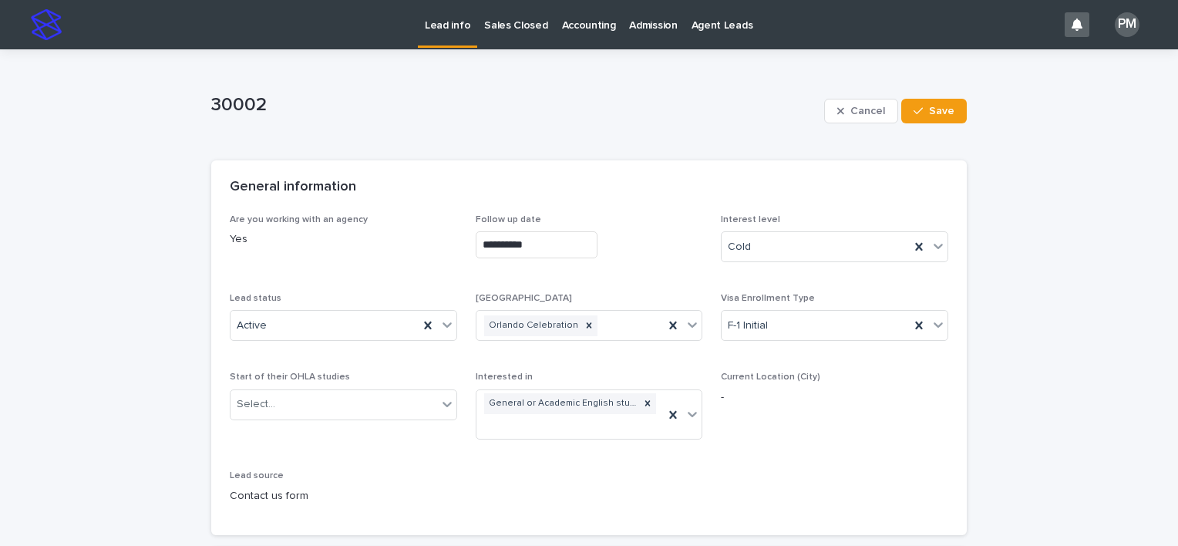
click at [230, 236] on p "Yes" at bounding box center [343, 239] width 227 height 16
click at [237, 237] on p "Yes" at bounding box center [343, 239] width 227 height 16
click at [292, 254] on div "Are you working with an agency Yes" at bounding box center [343, 236] width 227 height 45
click at [291, 249] on div "Are you working with an agency Yes" at bounding box center [343, 236] width 227 height 45
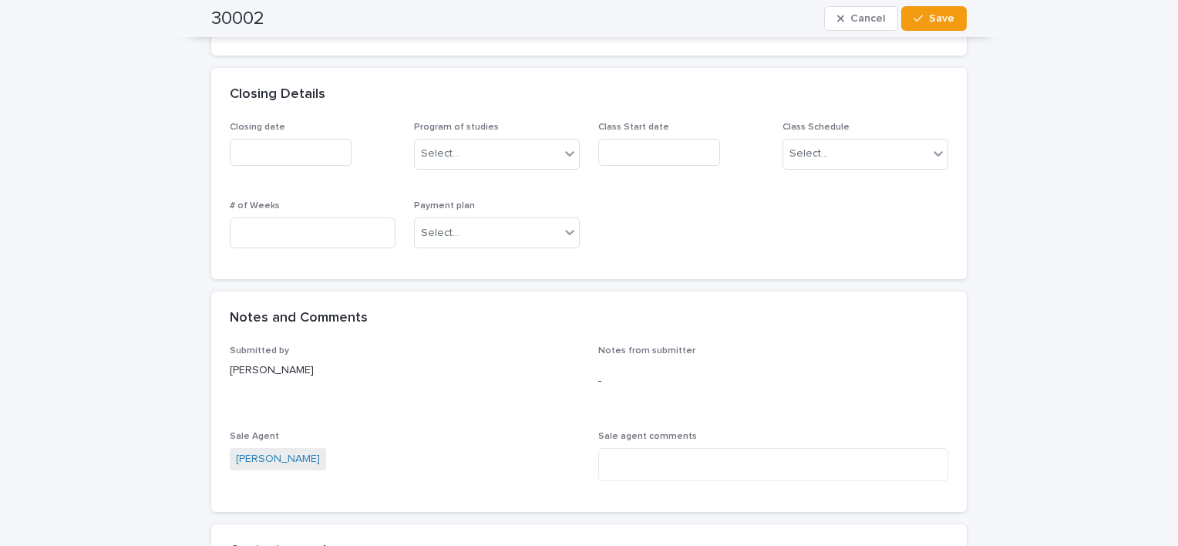
scroll to position [925, 0]
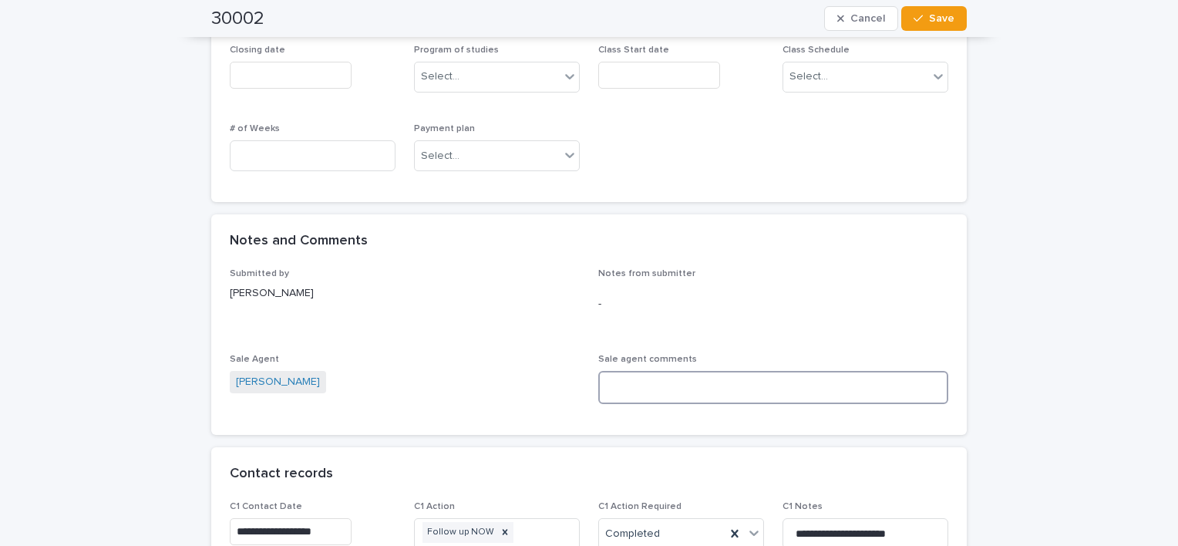
click at [714, 388] on textarea at bounding box center [773, 387] width 350 height 33
type textarea "**********"
click at [947, 15] on span "Save" at bounding box center [941, 18] width 25 height 11
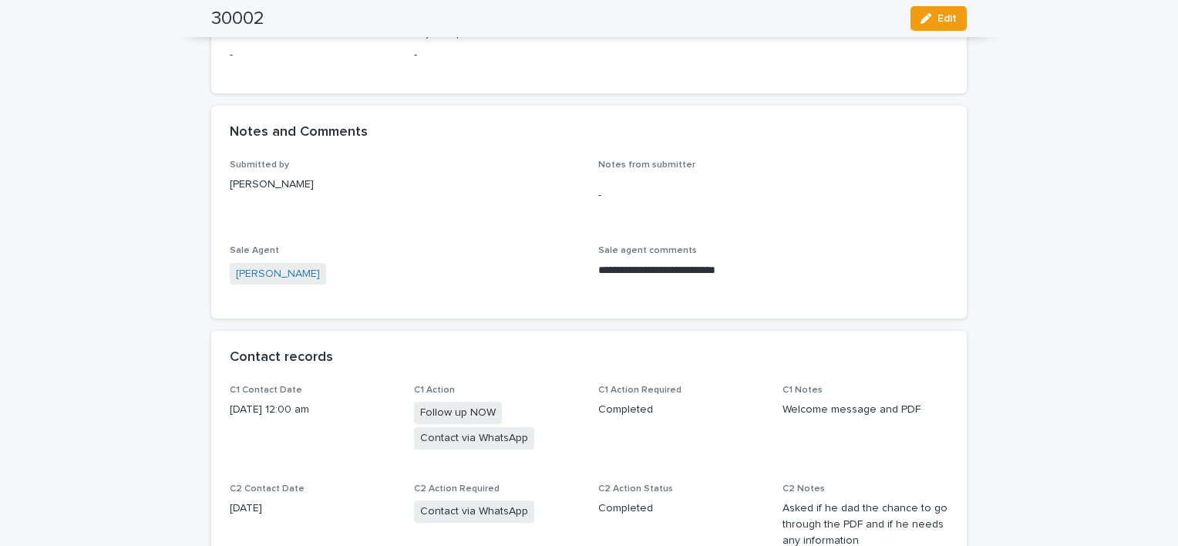
scroll to position [813, 0]
